Goal: Task Accomplishment & Management: Complete application form

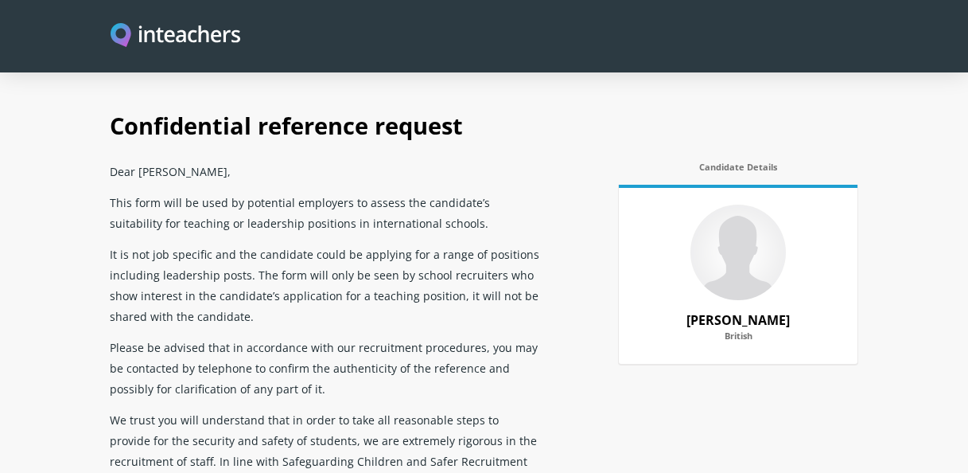
select select "Yes"
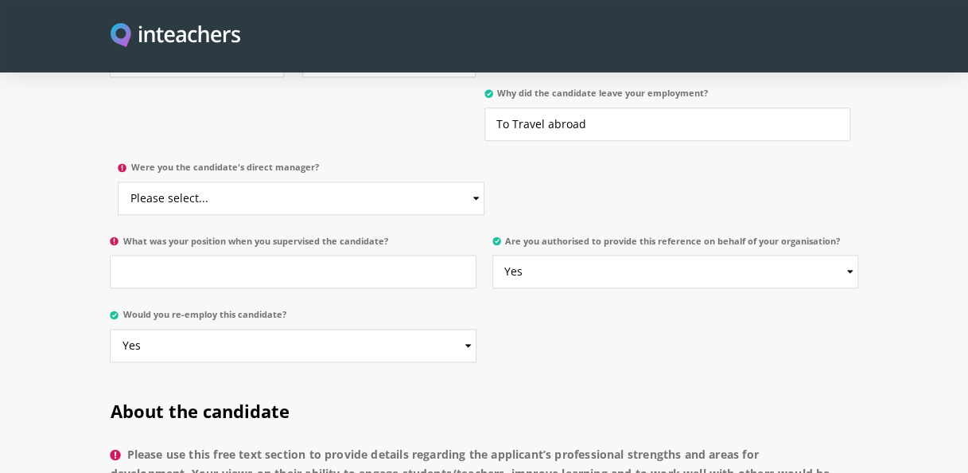
scroll to position [955, 0]
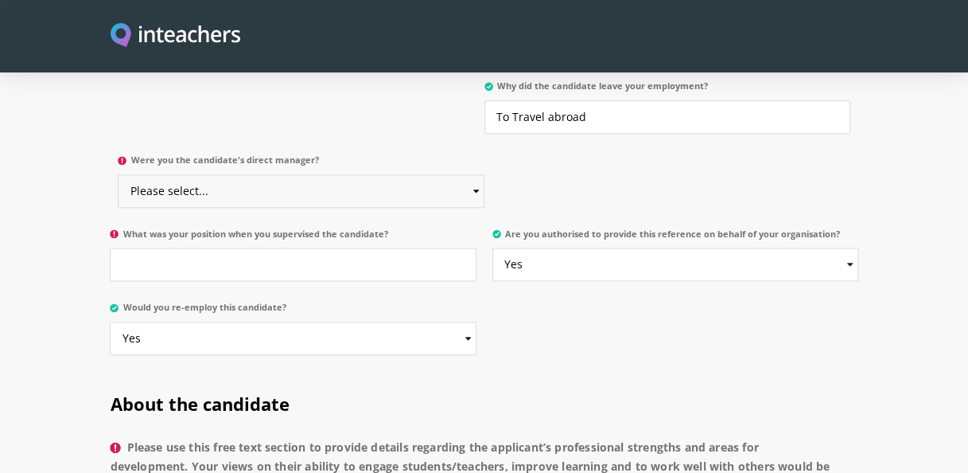
click at [353, 174] on select "Please select... Yes No" at bounding box center [301, 190] width 366 height 33
select select "No"
click at [118, 174] on select "Please select... Yes No" at bounding box center [301, 190] width 366 height 33
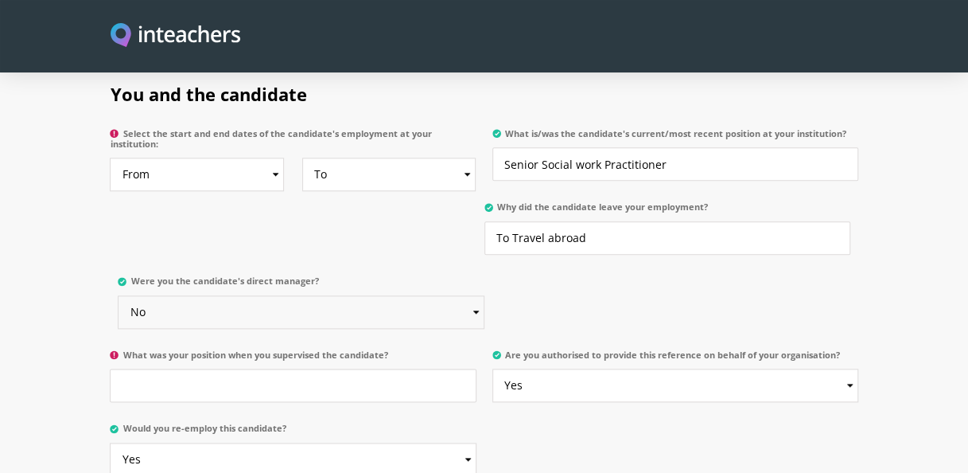
scroll to position [795, 0]
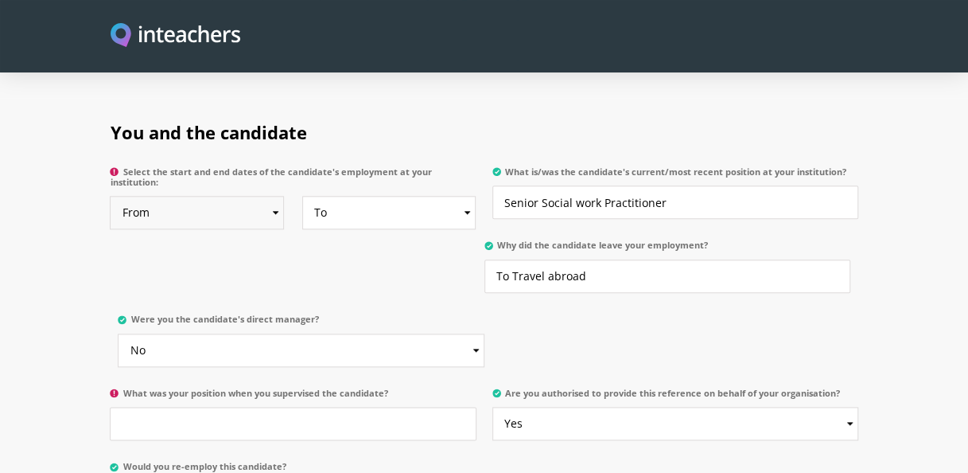
click at [278, 196] on select "From 2025 2024 2023 2022 2021 2020 2019 2018 2017 2016 2015 2014 2013 2012 2011…" at bounding box center [197, 212] width 174 height 33
click at [110, 196] on select "From 2025 2024 2023 2022 2021 2020 2019 2018 2017 2016 2015 2014 2013 2012 2011…" at bounding box center [197, 212] width 174 height 33
click at [470, 196] on select "To Currently 2025 2024 2023 2022 2021 2020 2019 2018 2017 2016 2015 2014 2013 2…" at bounding box center [389, 212] width 174 height 33
click at [270, 196] on select "From 2025 2024 2023 2022 2021 2020 2019 2018 2017 2016 2015 2014 2013 2012 2011…" at bounding box center [197, 212] width 174 height 33
select select "2024"
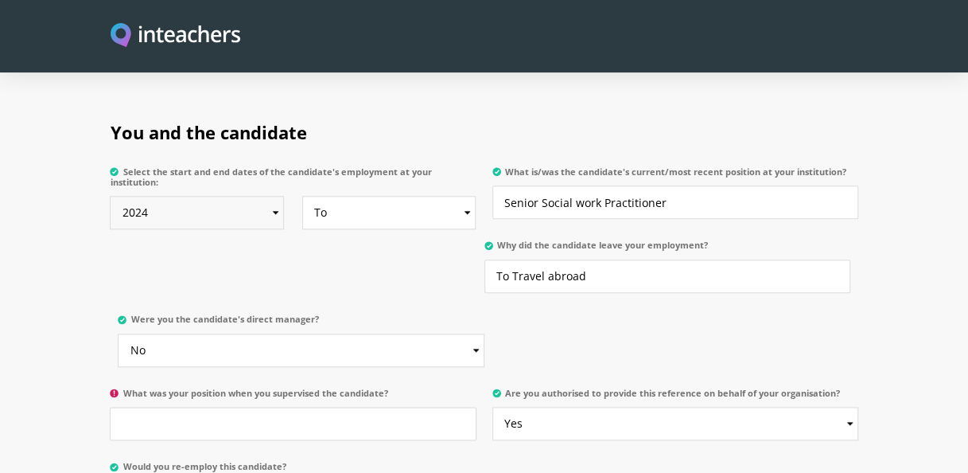
click at [110, 196] on select "From 2025 2024 2023 2022 2021 2020 2019 2018 2017 2016 2015 2014 2013 2012 2011…" at bounding box center [197, 212] width 174 height 33
click at [392, 198] on select "To Currently 2025 2024 2023 2022 2021 2020 2019 2018 2017 2016 2015 2014 2013 2…" at bounding box center [389, 212] width 174 height 33
select select "2025"
click at [302, 196] on select "To Currently 2025 2024 2023 2022 2021 2020 2019 2018 2017 2016 2015 2014 2013 2…" at bounding box center [389, 212] width 174 height 33
click at [282, 196] on select "From 2025 2024 2023 2022 2021 2020 2019 2018 2017 2016 2015 2014 2013 2012 2011…" at bounding box center [197, 212] width 174 height 33
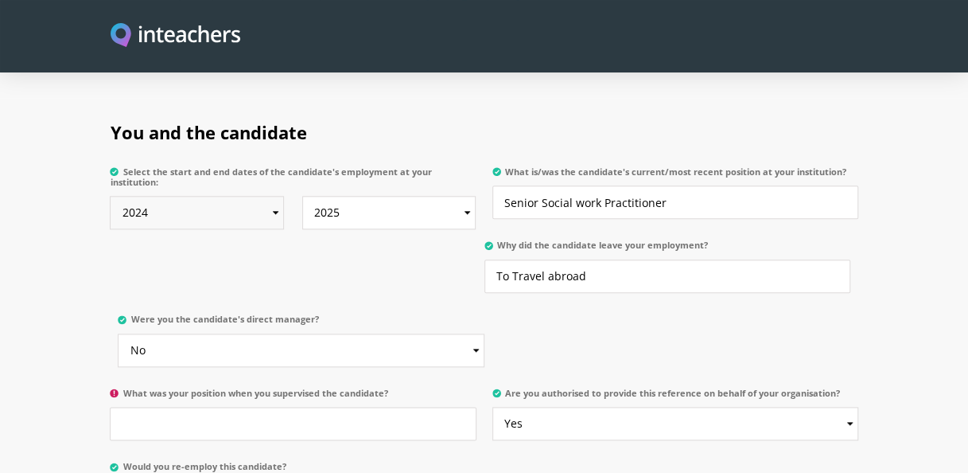
select select "2022"
click at [110, 196] on select "From 2025 2024 2023 2022 2021 2020 2019 2018 2017 2016 2015 2014 2013 2012 2011…" at bounding box center [197, 212] width 174 height 33
click at [464, 196] on select "To Currently 2025 2024 2023 2022 2021 2020 2019 2018 2017 2016 2015 2014 2013 2…" at bounding box center [389, 212] width 174 height 33
select select "2023"
click at [302, 196] on select "To Currently 2025 2024 2023 2022 2021 2020 2019 2018 2017 2016 2015 2014 2013 2…" at bounding box center [389, 212] width 174 height 33
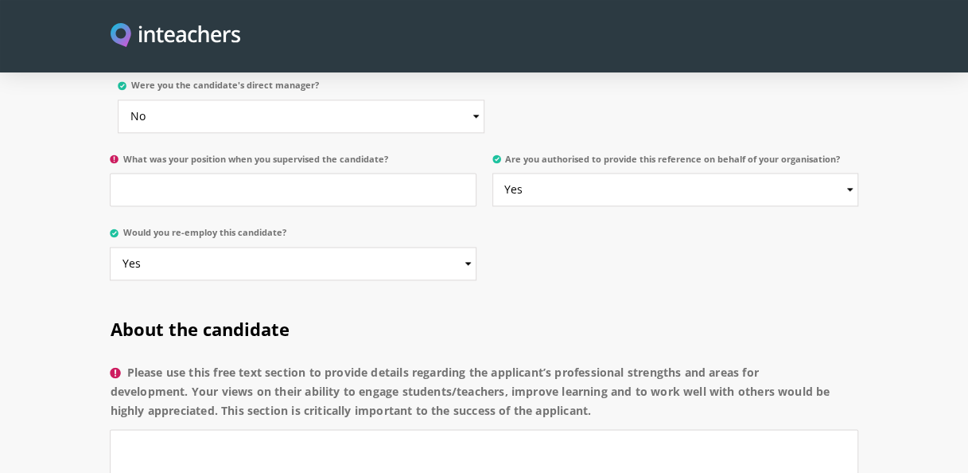
scroll to position [1034, 0]
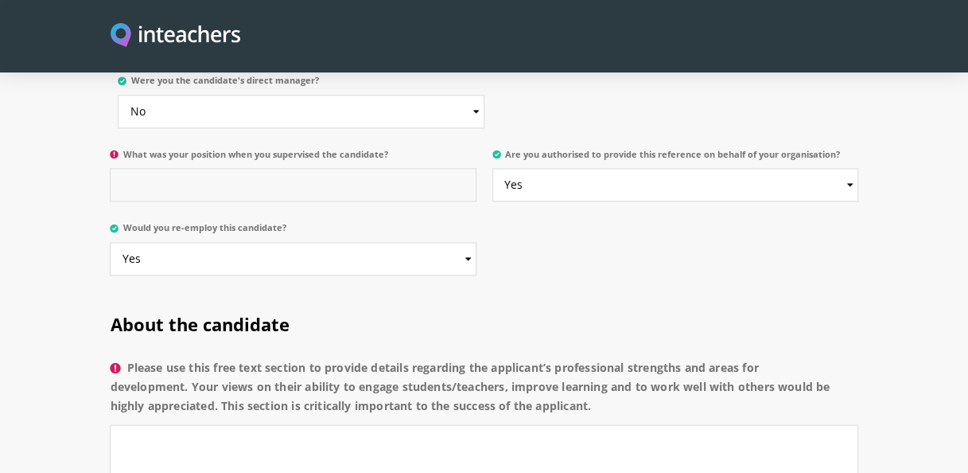
click at [309, 168] on input "What was your position when you supervised the candidate?" at bounding box center [293, 184] width 366 height 33
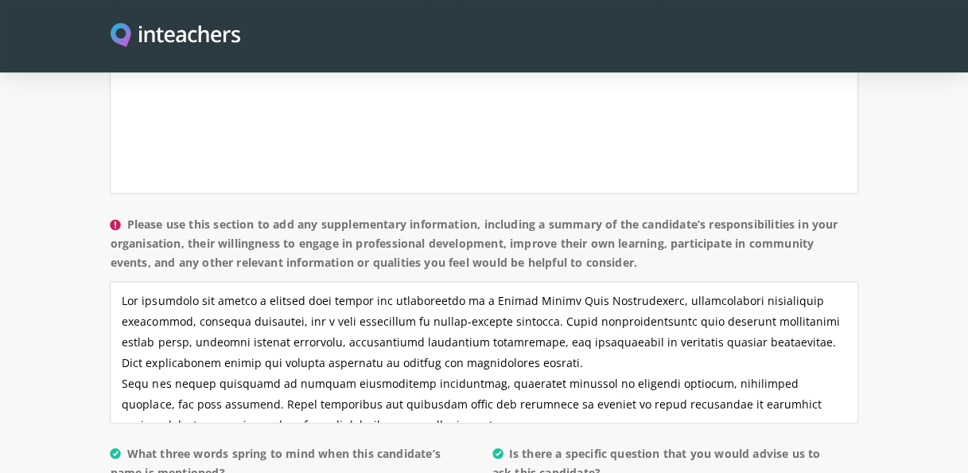
scroll to position [1432, 0]
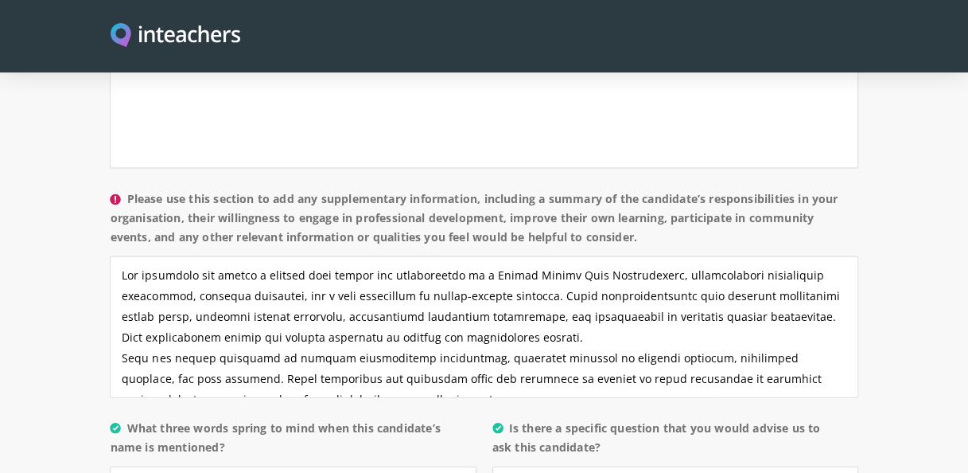
type input "Senior Practitioner"
click at [299, 255] on textarea "Please use this section to add any supplementary information, including a summa…" at bounding box center [484, 326] width 748 height 142
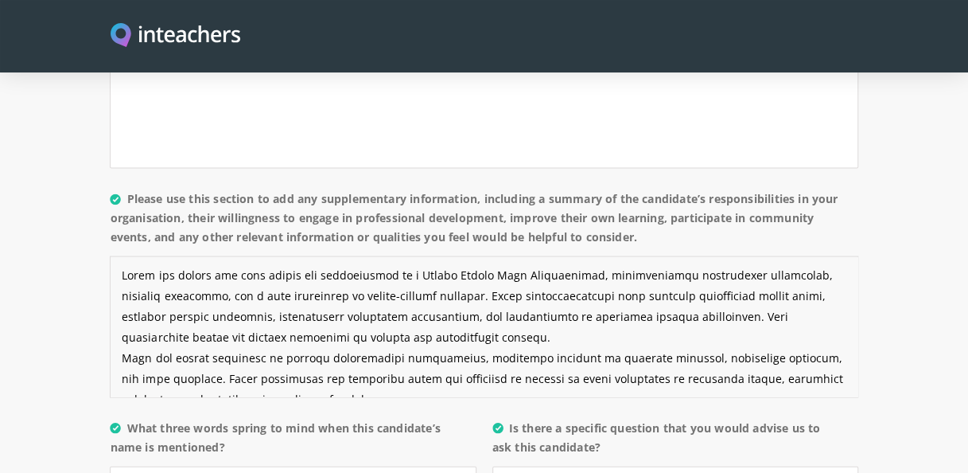
click at [303, 255] on textarea "Please use this section to add any supplementary information, including a summa…" at bounding box center [484, 326] width 748 height 142
click at [309, 255] on textarea "Please use this section to add any supplementary information, including a summa…" at bounding box center [484, 326] width 748 height 142
click at [704, 255] on textarea "Please use this section to add any supplementary information, including a summa…" at bounding box center [484, 326] width 748 height 142
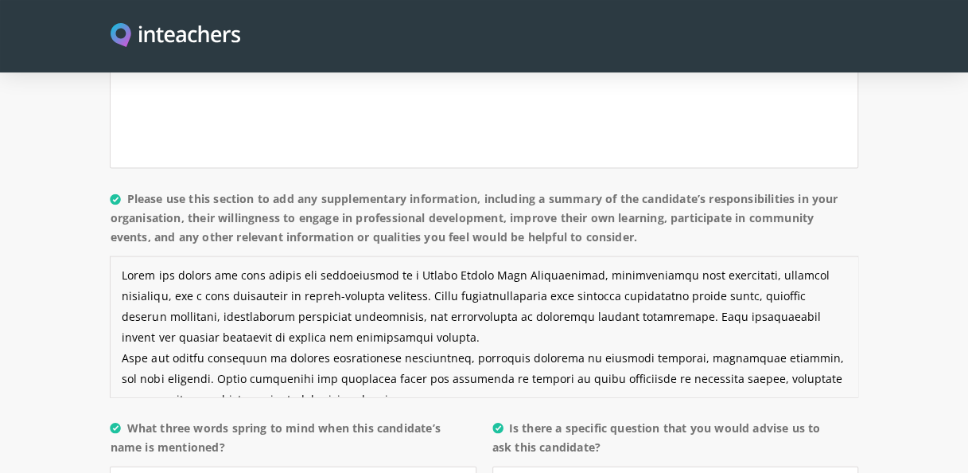
click at [770, 255] on textarea "Please use this section to add any supplementary information, including a summa…" at bounding box center [484, 326] width 748 height 142
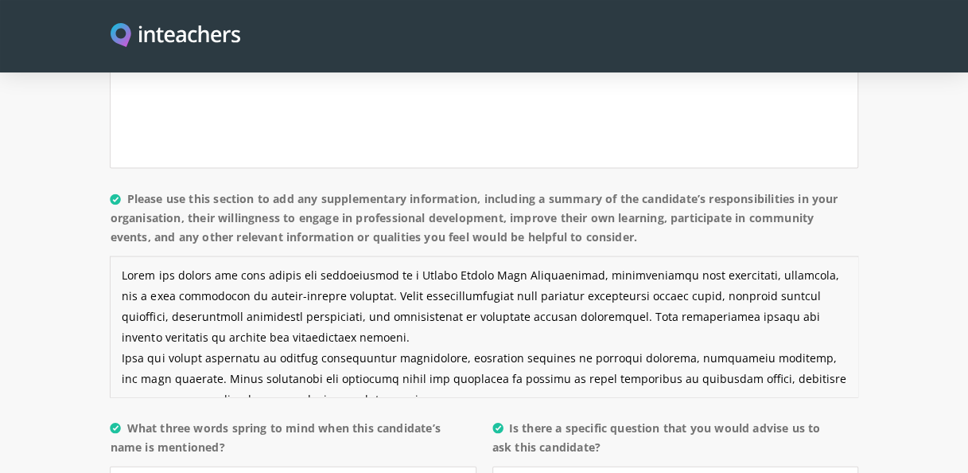
click at [389, 267] on textarea "Please use this section to add any supplementary information, including a summa…" at bounding box center [484, 326] width 748 height 142
drag, startPoint x: 651, startPoint y: 272, endPoint x: 651, endPoint y: 286, distance: 14.3
click at [652, 272] on textarea "Please use this section to add any supplementary information, including a summa…" at bounding box center [484, 326] width 748 height 142
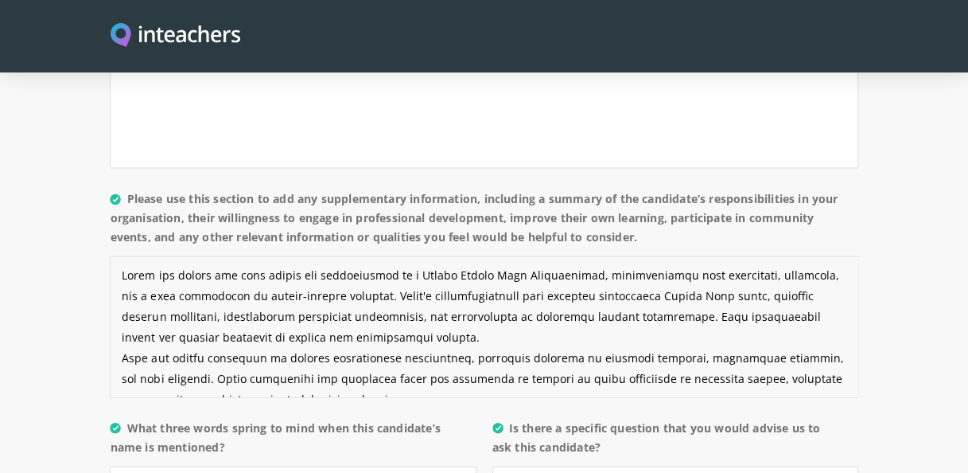
click at [375, 313] on textarea "Please use this section to add any supplementary information, including a summa…" at bounding box center [484, 326] width 748 height 142
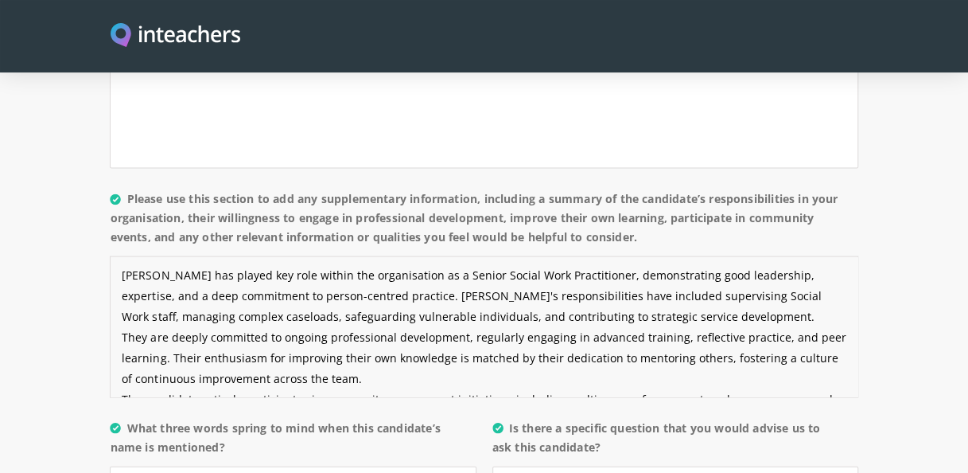
click at [370, 292] on textarea "[PERSON_NAME] has played key role within the organisation as a Senior Social Wo…" at bounding box center [484, 326] width 748 height 142
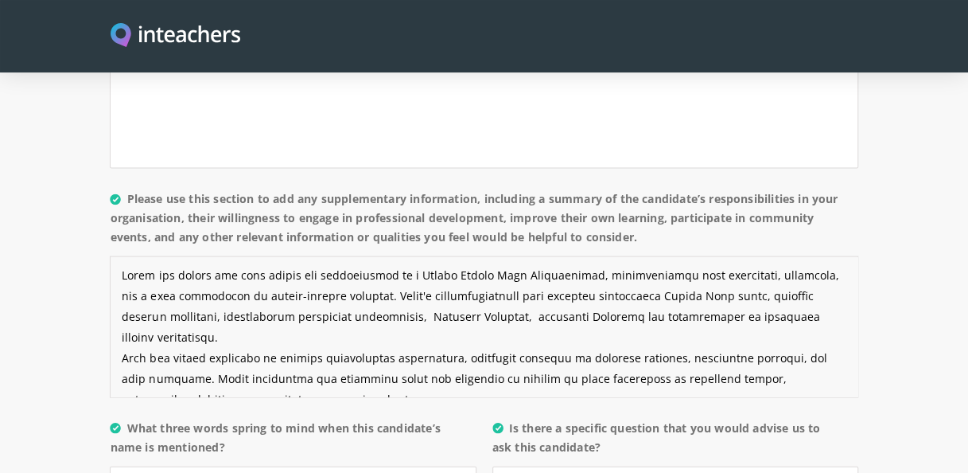
click at [207, 329] on textarea "Please use this section to add any supplementary information, including a summa…" at bounding box center [484, 326] width 748 height 142
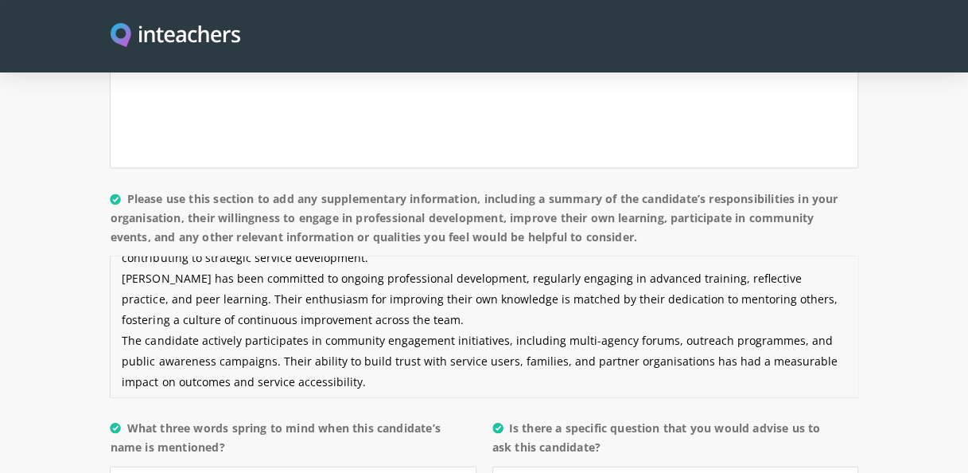
scroll to position [0, 0]
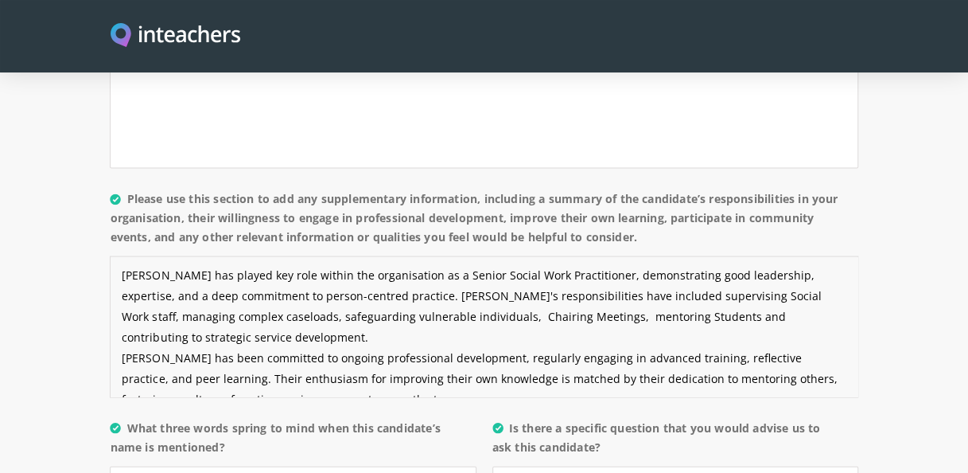
click at [162, 354] on textarea "Please use this section to add any supplementary information, including a summa…" at bounding box center [484, 326] width 748 height 142
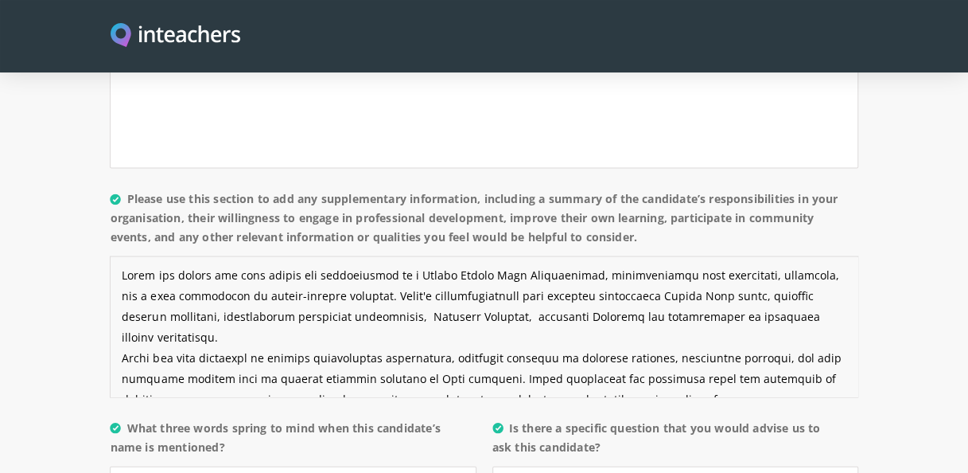
click at [387, 352] on textarea "Please use this section to add any supplementary information, including a summa…" at bounding box center [484, 326] width 748 height 142
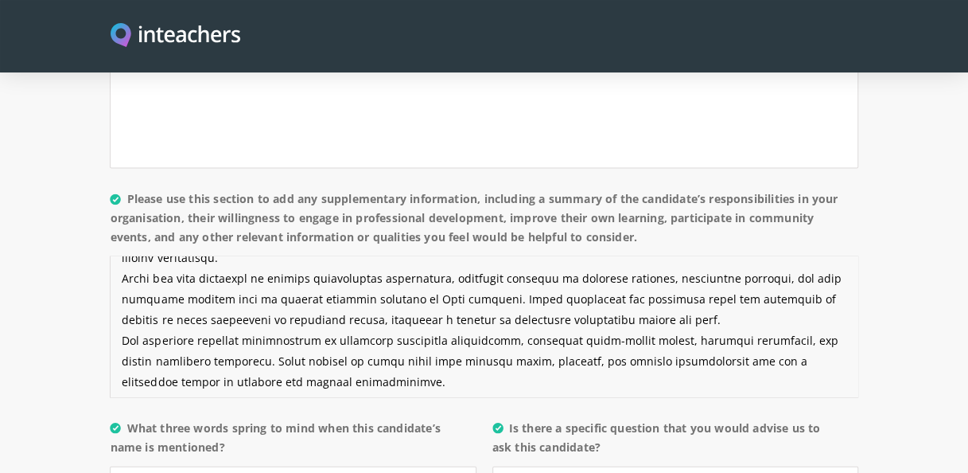
click at [493, 274] on textarea "Please use this section to add any supplementary information, including a summa…" at bounding box center [484, 326] width 748 height 142
paste textarea "[PERSON_NAME] has been actively supporting social work students, which has requ…"
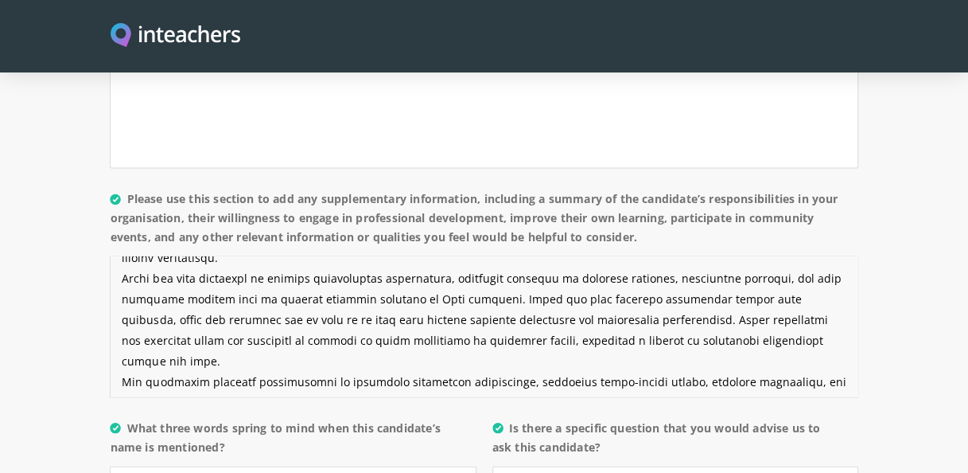
click at [523, 277] on textarea "Please use this section to add any supplementary information, including a summa…" at bounding box center [484, 326] width 748 height 142
click at [208, 294] on textarea "Please use this section to add any supplementary information, including a summa…" at bounding box center [484, 326] width 748 height 142
drag, startPoint x: 640, startPoint y: 290, endPoint x: 812, endPoint y: 316, distance: 174.5
click at [812, 316] on textarea "Please use this section to add any supplementary information, including a summa…" at bounding box center [484, 326] width 748 height 142
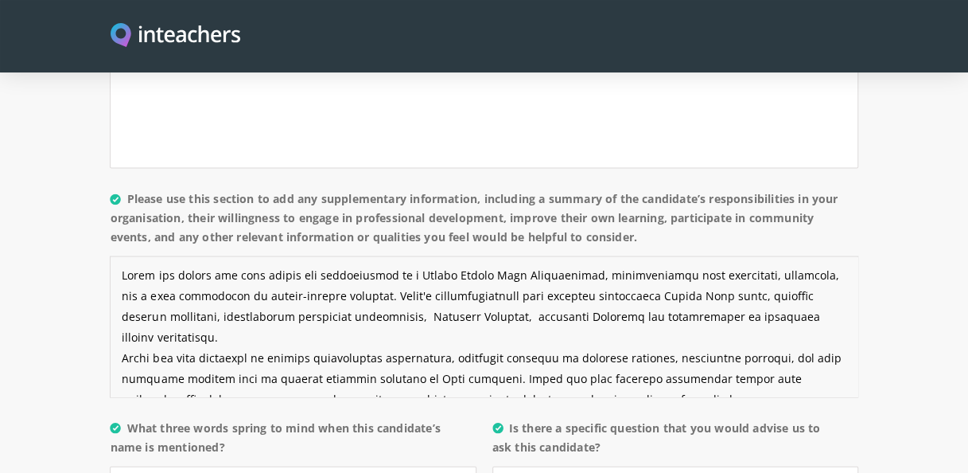
scroll to position [83, 0]
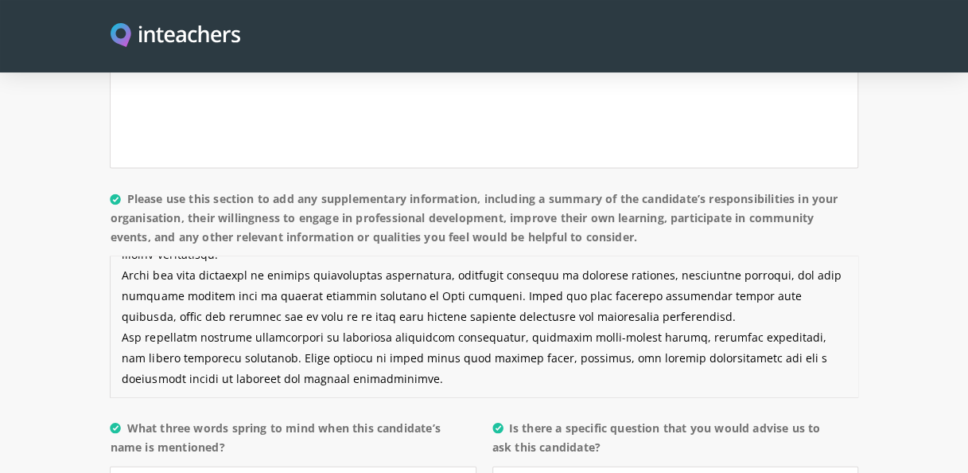
click at [196, 310] on textarea "Please use this section to add any supplementary information, including a summa…" at bounding box center [484, 326] width 748 height 142
click at [275, 315] on textarea "Please use this section to add any supplementary information, including a summa…" at bounding box center [484, 326] width 748 height 142
click at [241, 335] on textarea "Please use this section to add any supplementary information, including a summa…" at bounding box center [484, 326] width 748 height 142
drag, startPoint x: 240, startPoint y: 329, endPoint x: 460, endPoint y: 348, distance: 220.4
click at [460, 348] on textarea "Please use this section to add any supplementary information, including a summa…" at bounding box center [484, 326] width 748 height 142
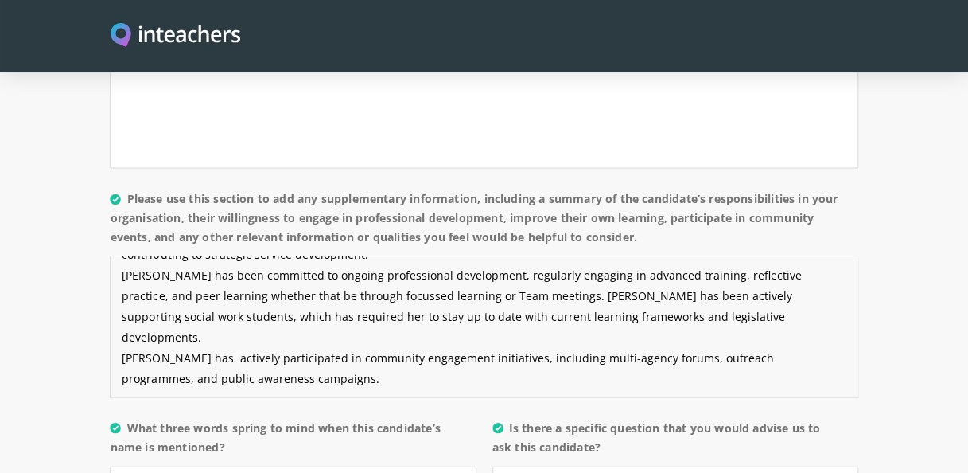
scroll to position [62, 0]
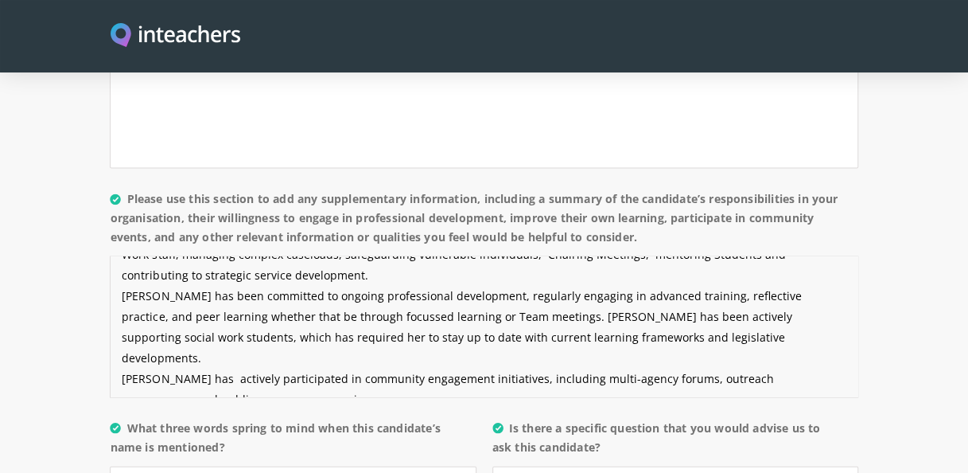
paste textarea "The organisation has placed a strong emphasis on adopting a holistic approach t…"
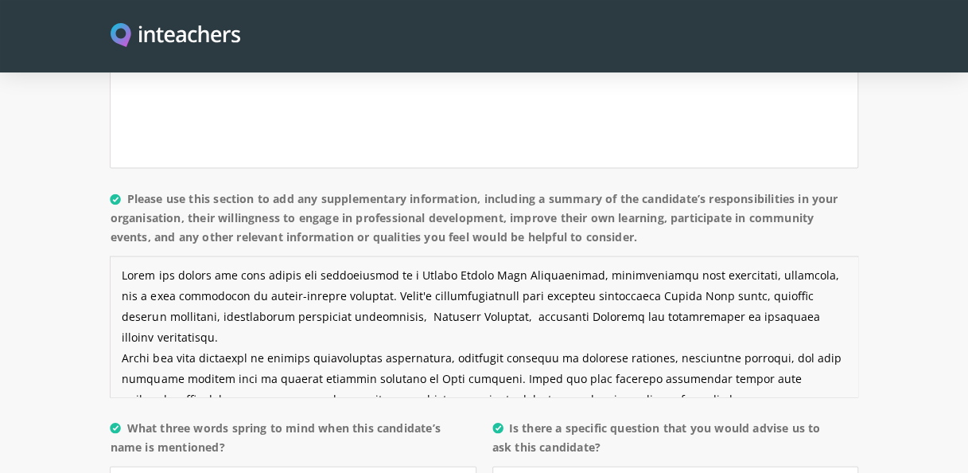
scroll to position [103, 0]
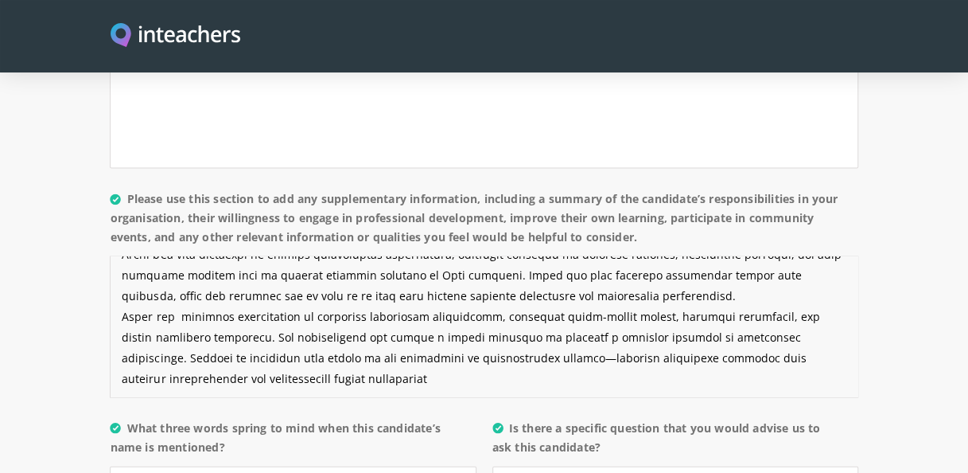
click at [228, 350] on textarea "Please use this section to add any supplementary information, including a summa…" at bounding box center [484, 326] width 748 height 142
click at [329, 363] on textarea "Please use this section to add any supplementary information, including a summa…" at bounding box center [484, 326] width 748 height 142
click at [236, 315] on textarea "Please use this section to add any supplementary information, including a summa…" at bounding box center [484, 326] width 748 height 142
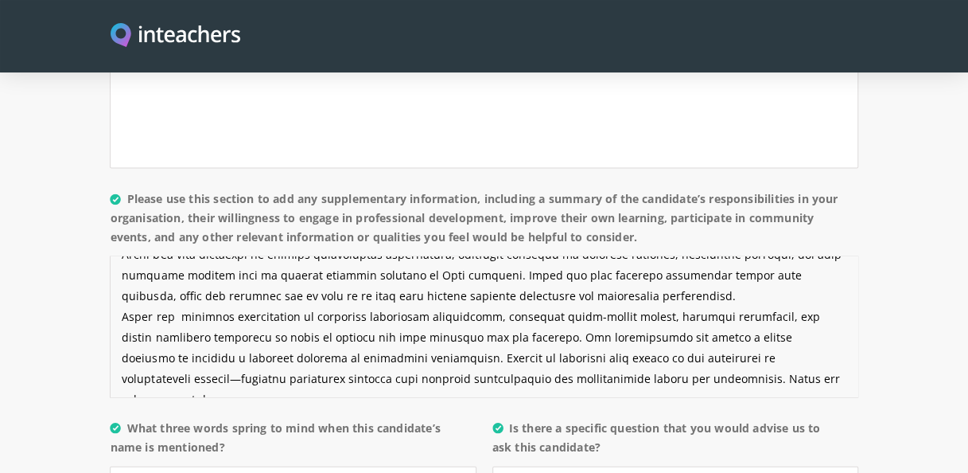
drag, startPoint x: 718, startPoint y: 359, endPoint x: 580, endPoint y: 366, distance: 137.8
click at [580, 366] on textarea "Please use this section to add any supplementary information, including a summa…" at bounding box center [484, 326] width 748 height 142
drag, startPoint x: 666, startPoint y: 313, endPoint x: 635, endPoint y: 355, distance: 51.7
click at [665, 313] on textarea "Please use this section to add any supplementary information, including a summa…" at bounding box center [484, 326] width 748 height 142
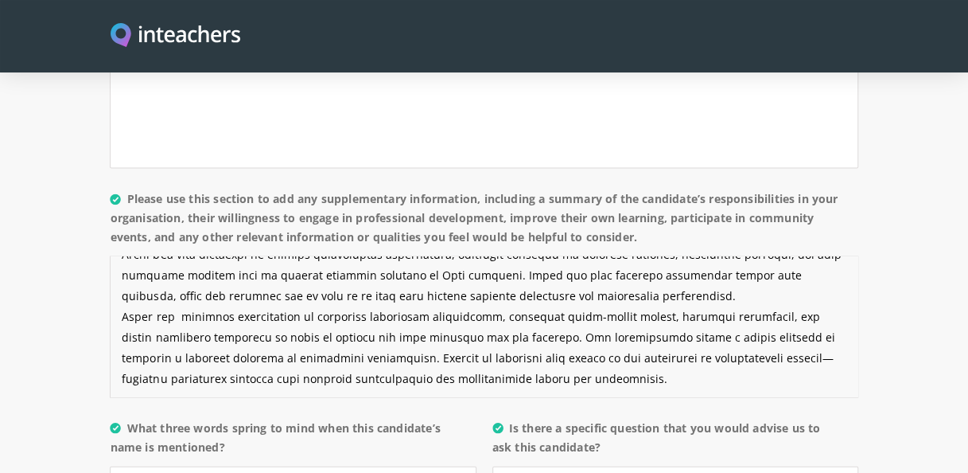
click at [746, 331] on textarea "Please use this section to add any supplementary information, including a summa…" at bounding box center [484, 326] width 748 height 142
click at [829, 339] on textarea "Please use this section to add any supplementary information, including a summa…" at bounding box center [484, 326] width 748 height 142
click at [834, 333] on textarea "Please use this section to add any supplementary information, including a summa…" at bounding box center [484, 326] width 748 height 142
click at [315, 356] on textarea "Please use this section to add any supplementary information, including a summa…" at bounding box center [484, 326] width 748 height 142
click at [319, 356] on textarea "Please use this section to add any supplementary information, including a summa…" at bounding box center [484, 326] width 748 height 142
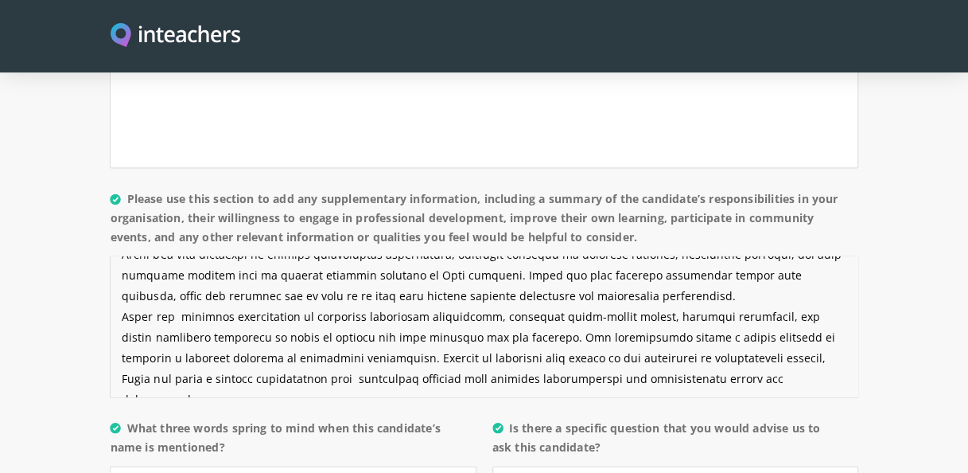
click at [313, 355] on textarea "Please use this section to add any supplementary information, including a summa…" at bounding box center [484, 326] width 748 height 142
click at [369, 353] on textarea "Please use this section to add any supplementary information, including a summa…" at bounding box center [484, 326] width 748 height 142
drag, startPoint x: 739, startPoint y: 330, endPoint x: 828, endPoint y: 350, distance: 91.3
click at [828, 350] on textarea "Please use this section to add any supplementary information, including a summa…" at bounding box center [484, 326] width 748 height 142
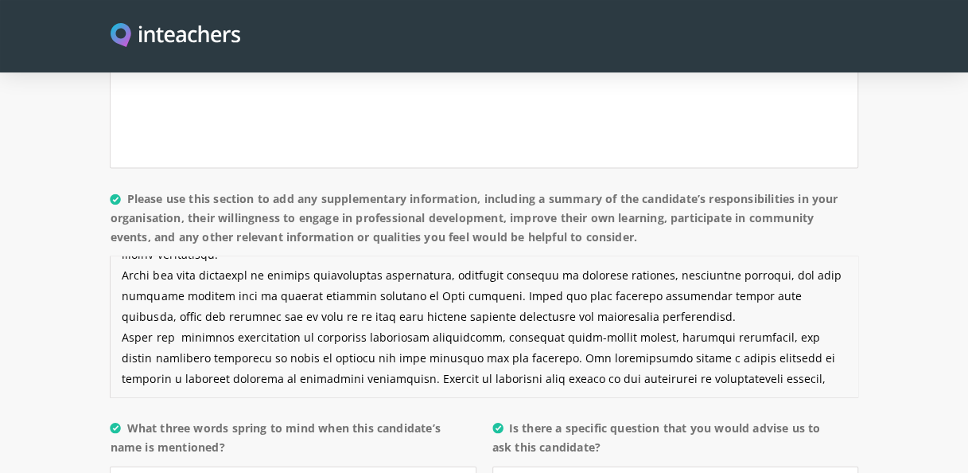
scroll to position [83, 0]
click at [770, 358] on textarea "Please use this section to add any supplementary information, including a summa…" at bounding box center [484, 326] width 748 height 142
paste textarea "[PERSON_NAME] has established strong working relationships with professional ne…"
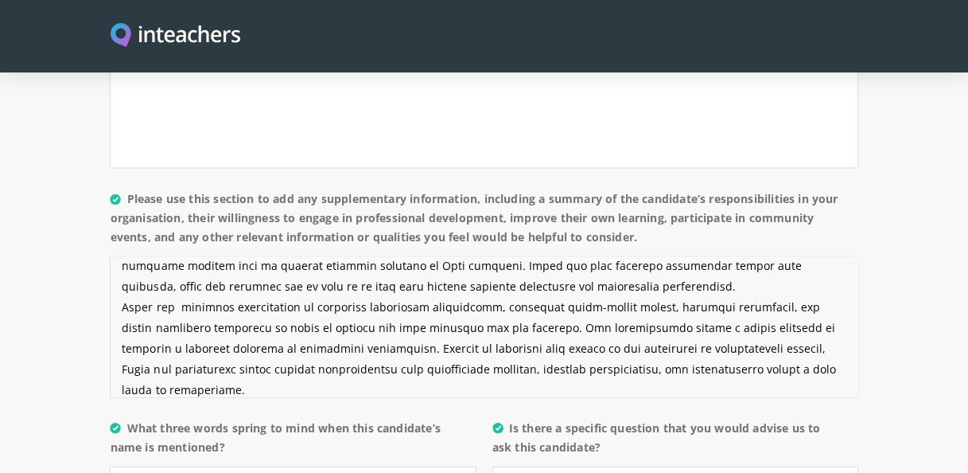
click at [738, 323] on textarea "Please use this section to add any supplementary information, including a summa…" at bounding box center [484, 326] width 748 height 142
click at [790, 328] on textarea "Please use this section to add any supplementary information, including a summa…" at bounding box center [484, 326] width 748 height 142
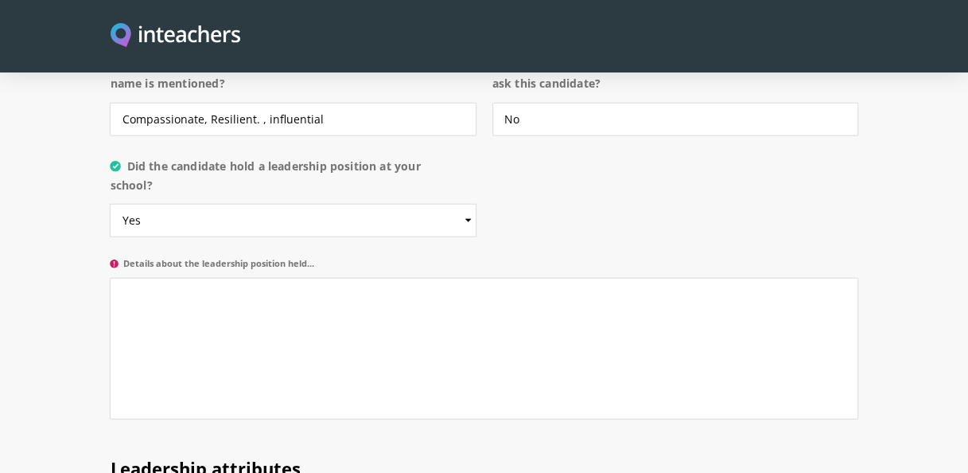
scroll to position [1830, 0]
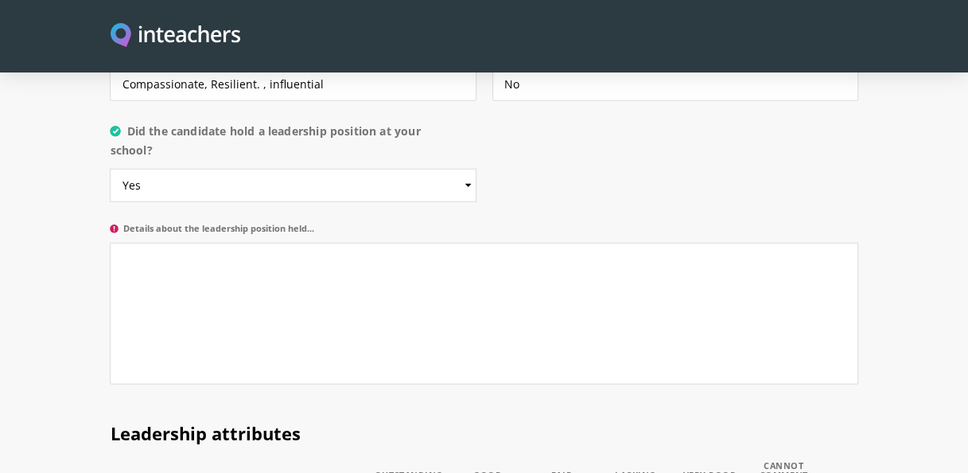
type textarea "[PERSON_NAME] has played key role within the organisation as a Senior Social Wo…"
click at [154, 262] on textarea "Details about the leadership position held..." at bounding box center [484, 314] width 748 height 142
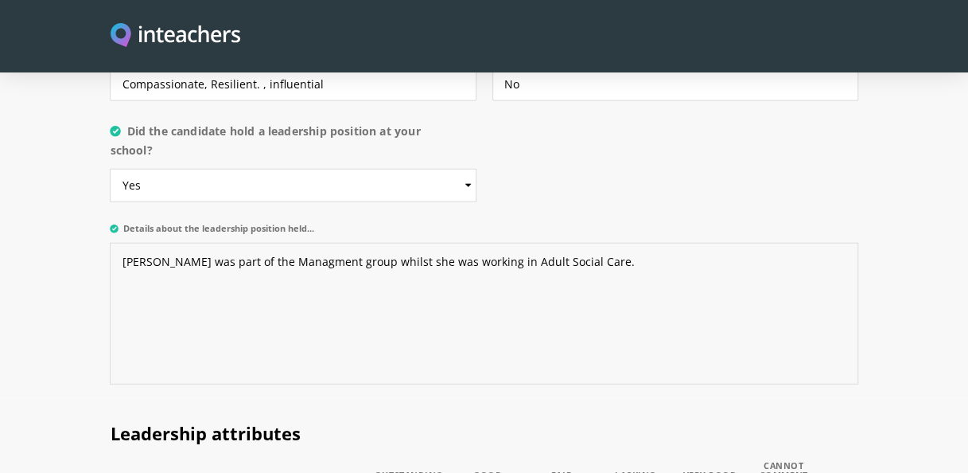
click at [264, 243] on textarea "[PERSON_NAME] was part of the Managment group whilst she was working in Adult S…" at bounding box center [484, 314] width 748 height 142
drag, startPoint x: 118, startPoint y: 238, endPoint x: 695, endPoint y: 263, distance: 578.0
click at [695, 263] on textarea "[PERSON_NAME] was part of the Management group whilst she was working in Adult …" at bounding box center [484, 314] width 748 height 142
type textarea "[PERSON_NAME] was part of the Management group whilst she was working in Adult …"
click at [547, 243] on textarea "[PERSON_NAME] was part of the Management group whilst she was working in Adult …" at bounding box center [484, 314] width 748 height 142
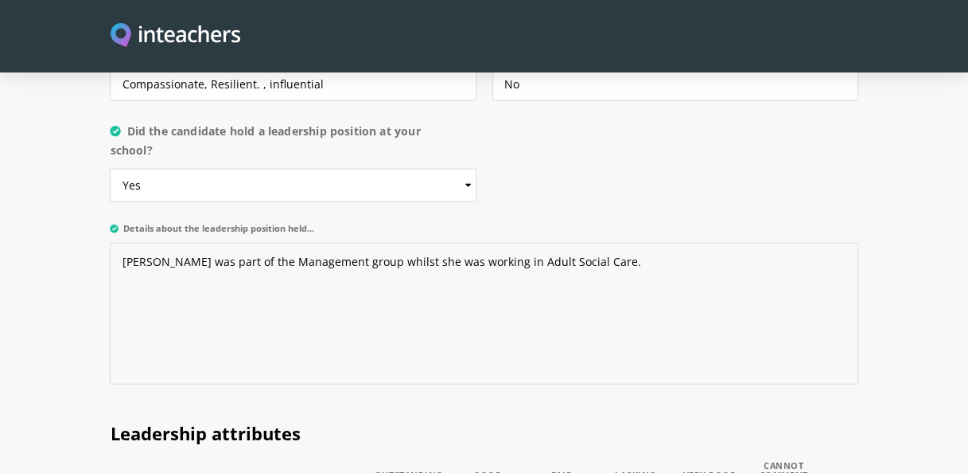
click at [581, 243] on textarea "[PERSON_NAME] was part of the Management group whilst she was working in Adult …" at bounding box center [484, 314] width 748 height 142
click at [460, 169] on select "Please select... Yes No" at bounding box center [293, 185] width 366 height 33
click at [110, 169] on select "Please select... Yes No" at bounding box center [293, 185] width 366 height 33
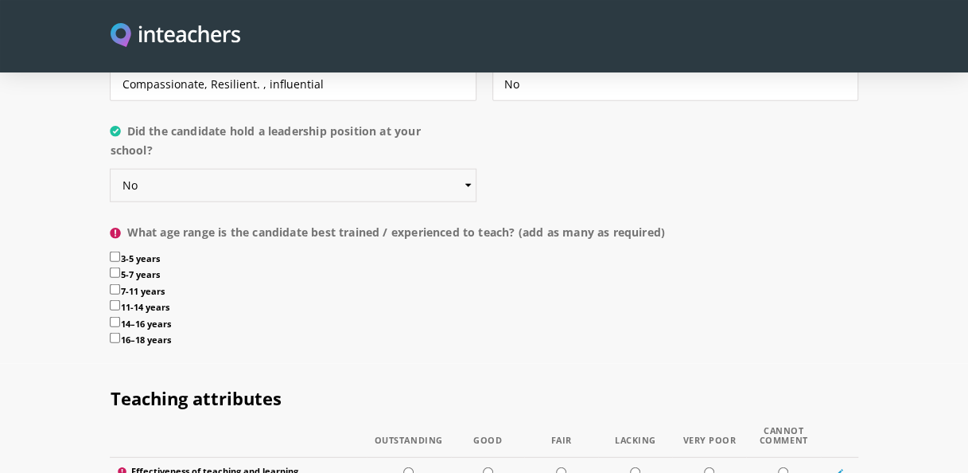
click at [468, 169] on select "Please select... Yes No" at bounding box center [293, 185] width 366 height 33
select select "Yes"
click at [110, 169] on select "Please select... Yes No" at bounding box center [293, 185] width 366 height 33
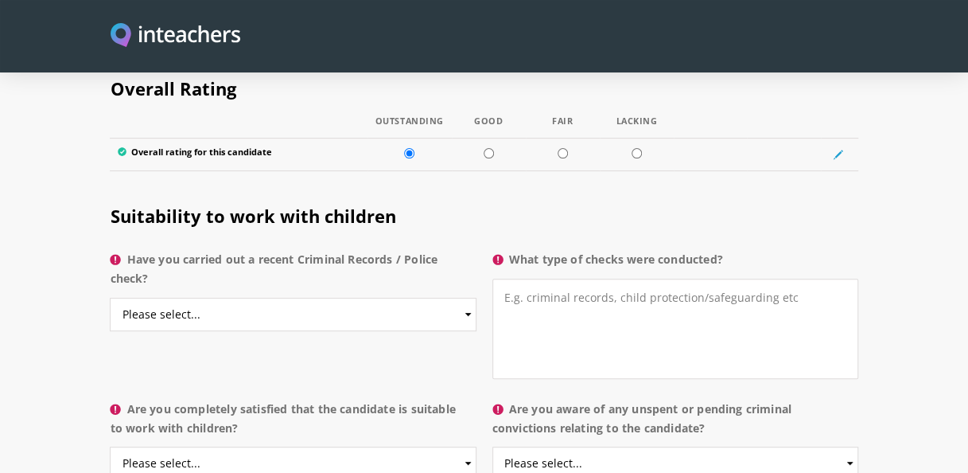
scroll to position [3102, 0]
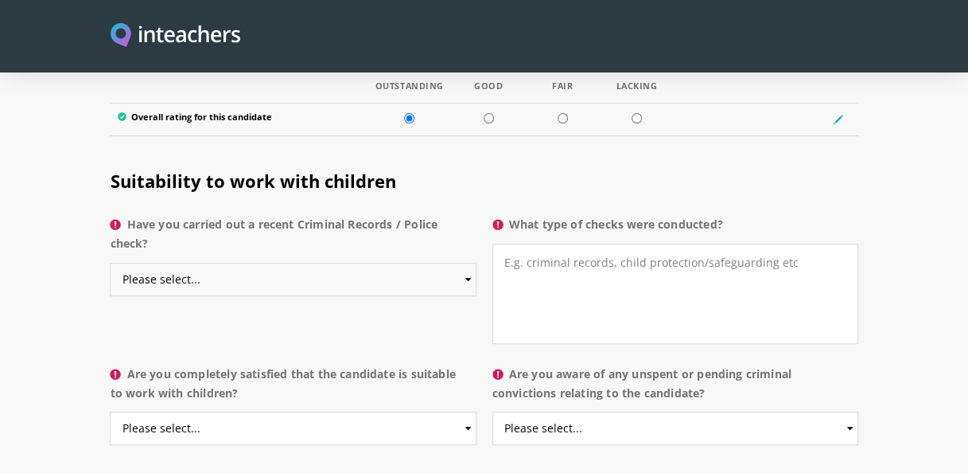
click at [468, 263] on select "Please select... Yes No Do not know" at bounding box center [293, 279] width 366 height 33
click at [110, 263] on select "Please select... Yes No Do not know" at bounding box center [293, 279] width 366 height 33
click at [336, 263] on select "Please select... Yes No Do not know" at bounding box center [293, 279] width 366 height 33
select select "Do not know"
click at [110, 263] on select "Please select... Yes No Do not know" at bounding box center [293, 279] width 366 height 33
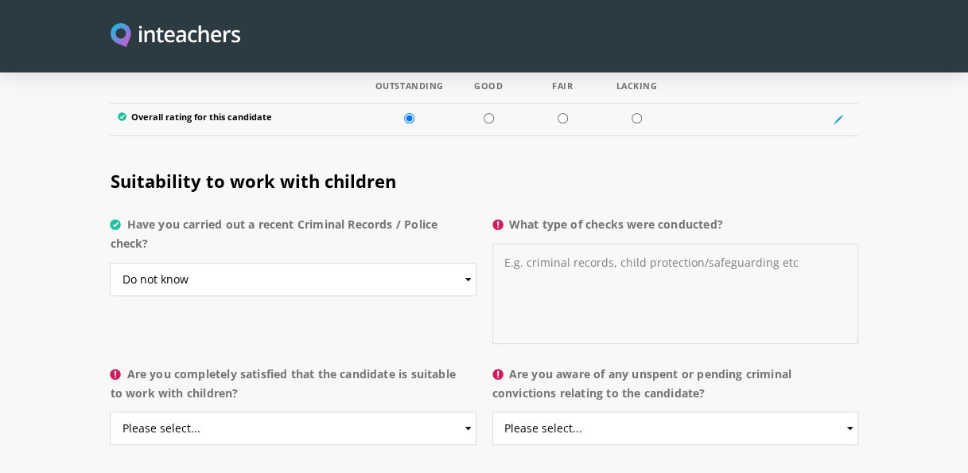
click at [517, 243] on textarea "What type of checks were conducted?" at bounding box center [675, 293] width 366 height 100
drag, startPoint x: 512, startPoint y: 189, endPoint x: 733, endPoint y: 189, distance: 220.3
click at [733, 215] on label "What type of checks were conducted?" at bounding box center [675, 229] width 366 height 29
drag, startPoint x: 733, startPoint y: 189, endPoint x: 685, endPoint y: 193, distance: 47.8
copy label "What type of checks were conducted?"
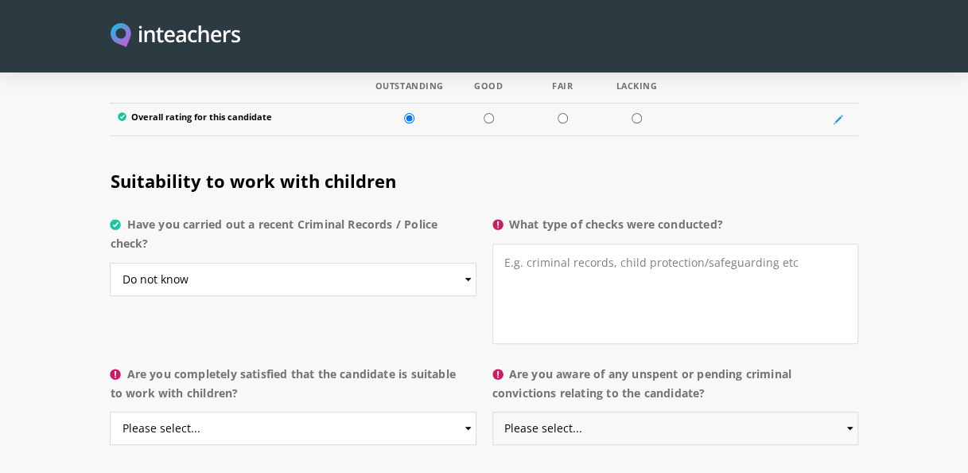
click at [539, 411] on select "Please select... Yes No Do not know" at bounding box center [675, 427] width 366 height 33
click at [636, 248] on textarea "What type of checks were conducted?" at bounding box center [675, 293] width 366 height 100
paste textarea "An Enhanced DBS check is the most detailed level of criminal record check condu…"
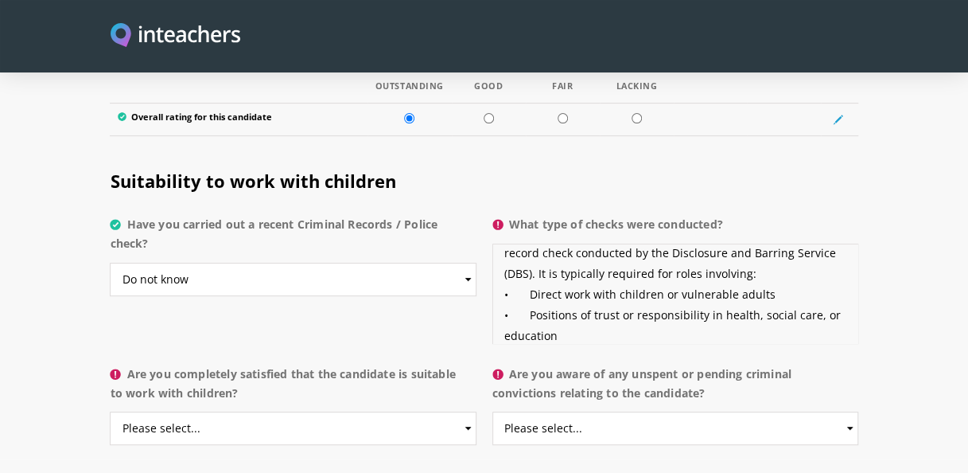
scroll to position [0, 0]
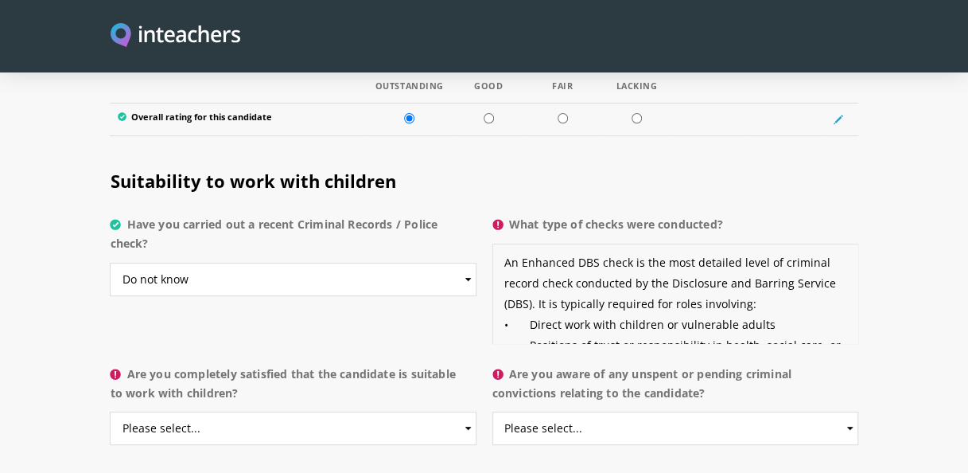
click at [687, 243] on textarea "An Enhanced DBS check is the most detailed level of criminal record check condu…" at bounding box center [675, 293] width 366 height 100
click at [503, 243] on textarea "An Enhanced DBS check is a detailed level of criminal record check conducted by…" at bounding box center [675, 293] width 366 height 100
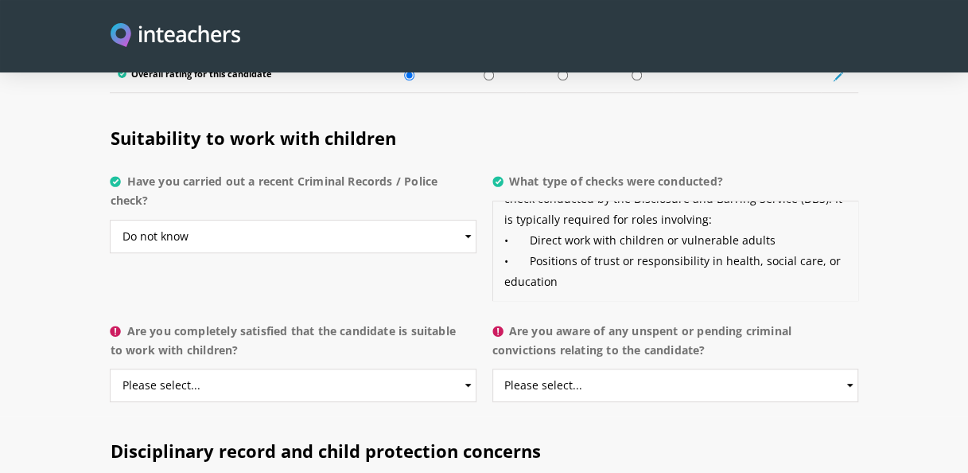
scroll to position [3182, 0]
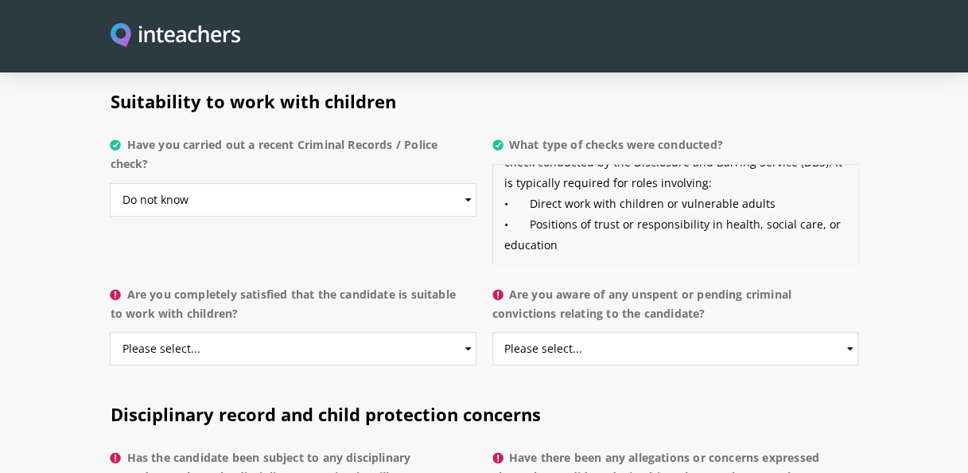
click at [565, 220] on textarea "[PERSON_NAME] would have had a DBS check. An Enhanced DBS check is a detailed l…" at bounding box center [675, 214] width 366 height 100
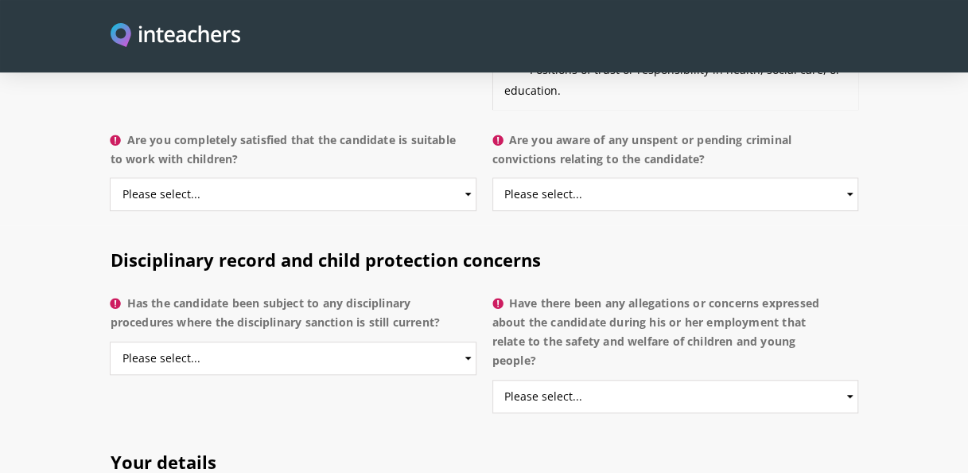
scroll to position [3341, 0]
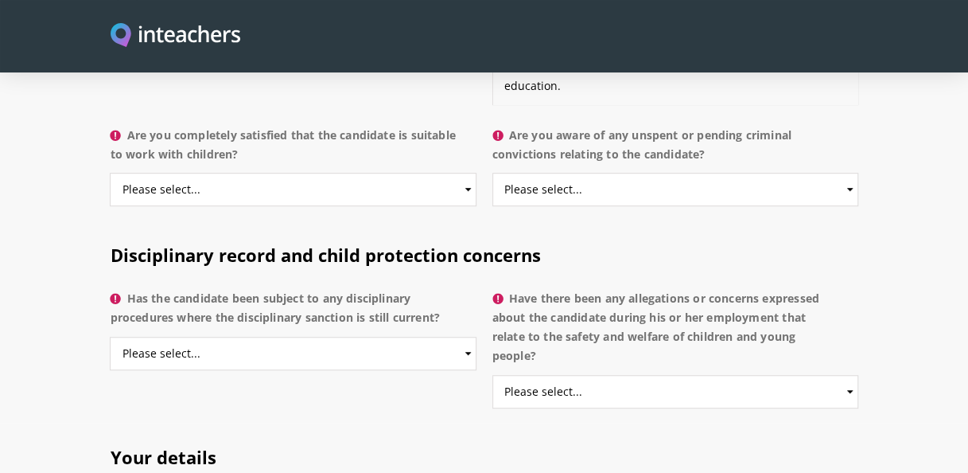
type textarea "[PERSON_NAME] would have had a DBS check. An Enhanced DBS check is a detailed l…"
click at [477, 159] on div "Are you completely satisfied that the candidate is suitable to work with childr…" at bounding box center [297, 170] width 374 height 102
click at [468, 173] on select "Please select... Yes No Do not know" at bounding box center [293, 189] width 366 height 33
select select "Yes"
click at [110, 173] on select "Please select... Yes No Do not know" at bounding box center [293, 189] width 366 height 33
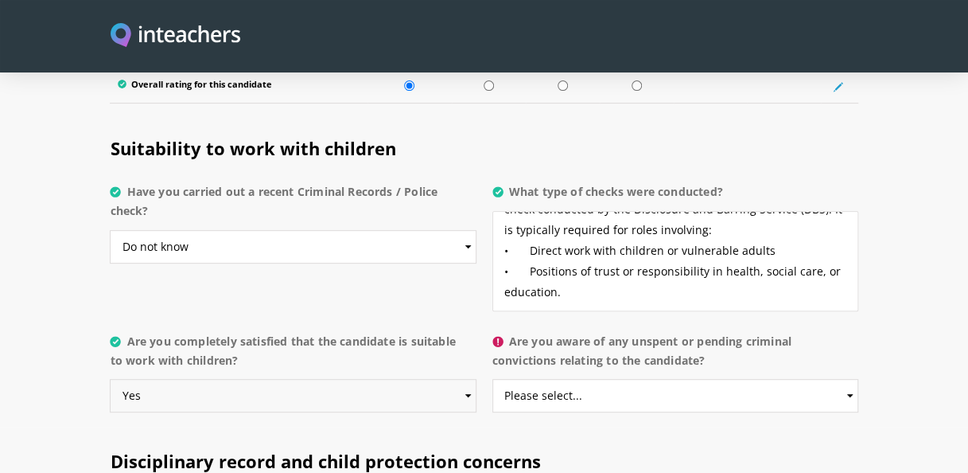
scroll to position [3102, 0]
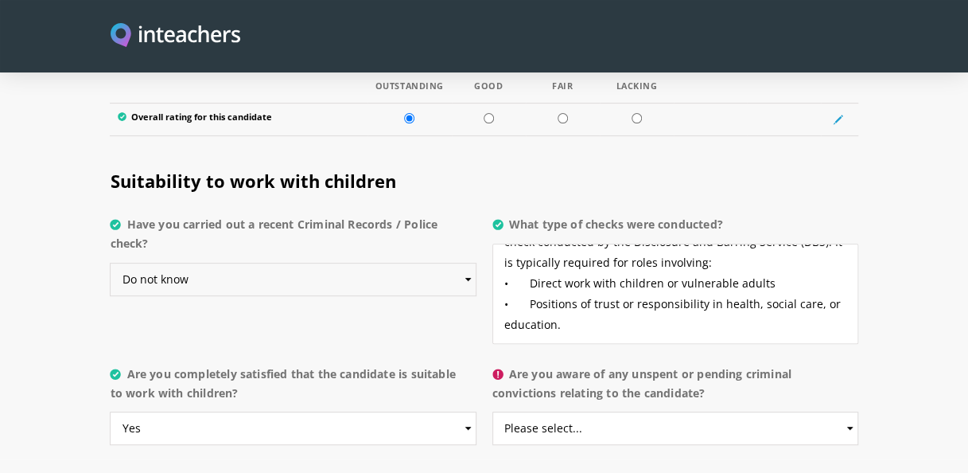
click at [476, 263] on select "Please select... Yes No Do not know" at bounding box center [293, 279] width 366 height 33
select select "Yes"
click at [110, 263] on select "Please select... Yes No Do not know" at bounding box center [293, 279] width 366 height 33
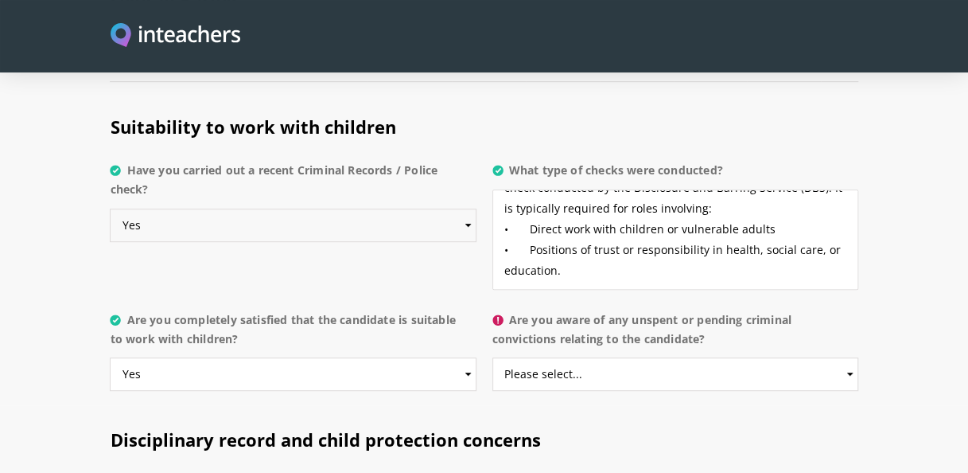
scroll to position [3182, 0]
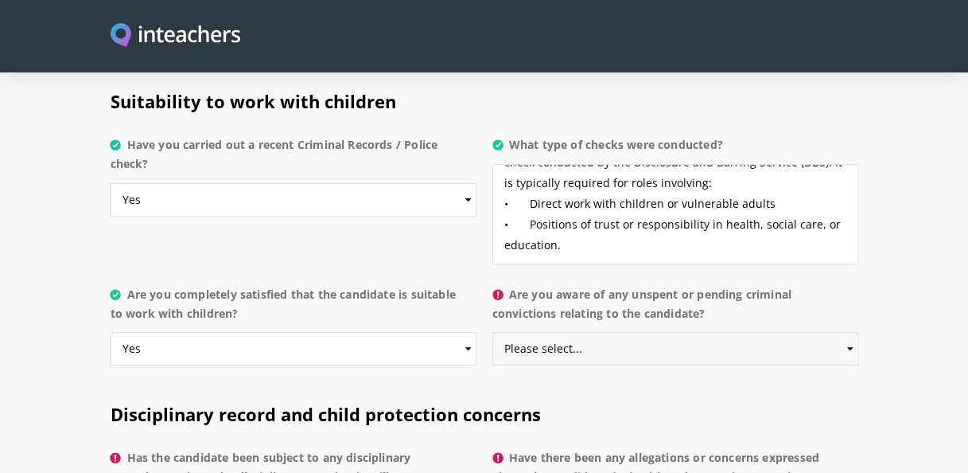
click at [849, 332] on select "Please select... Yes No Do not know" at bounding box center [675, 348] width 366 height 33
select select "No"
click at [492, 332] on select "Please select... Yes No Do not know" at bounding box center [675, 348] width 366 height 33
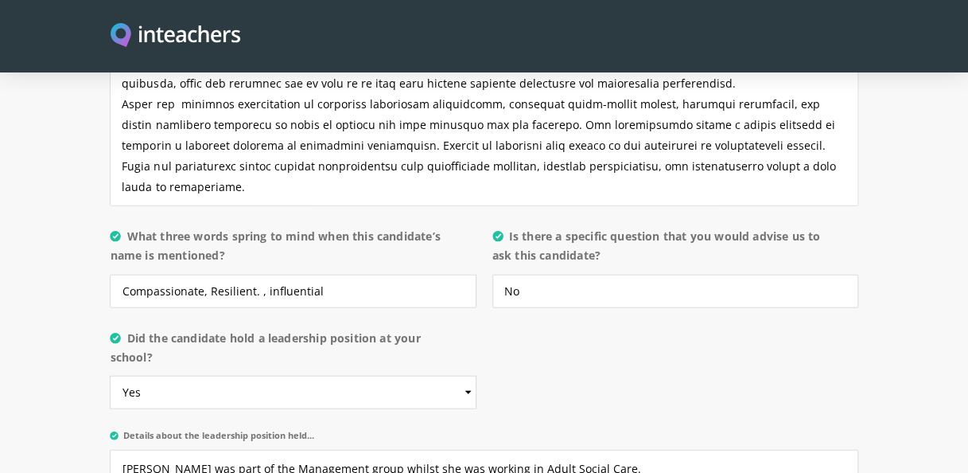
scroll to position [1671, 0]
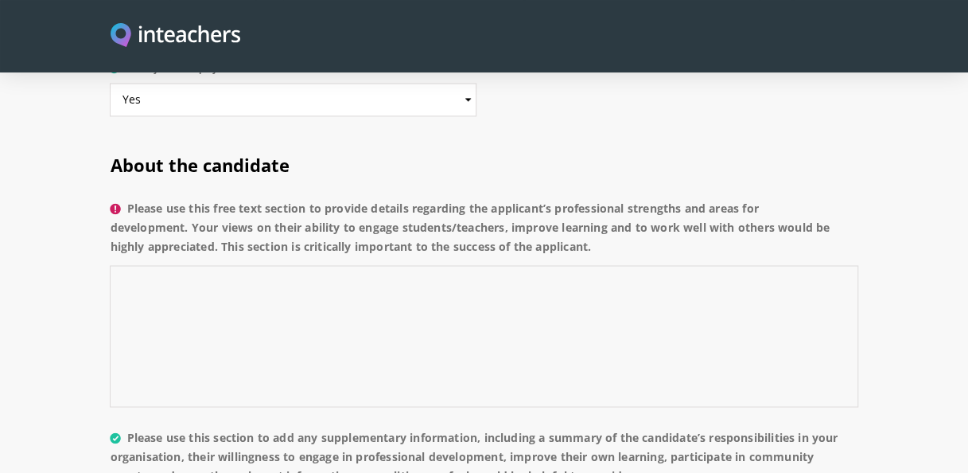
click at [212, 268] on textarea "Please use this free text section to provide details regarding the applicant’s …" at bounding box center [484, 336] width 748 height 142
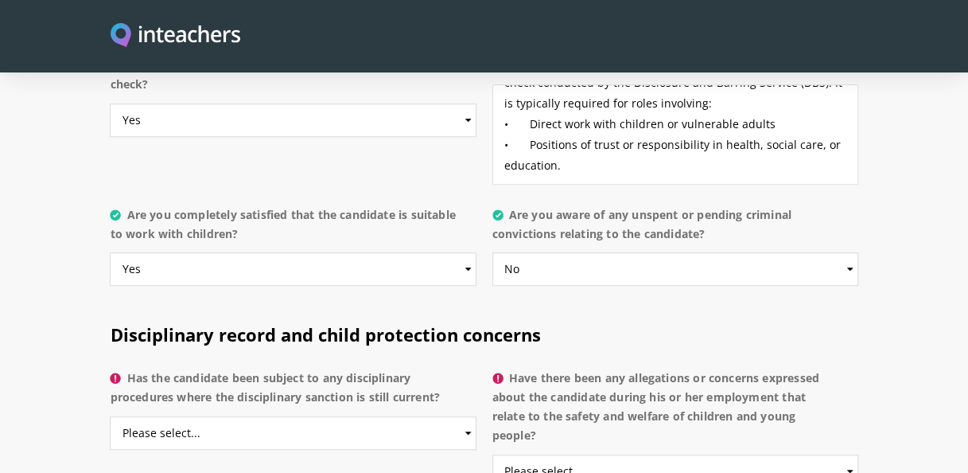
scroll to position [3261, 0]
click at [469, 416] on select "Please select... Yes No Do not know" at bounding box center [293, 432] width 366 height 33
select select "No"
click at [110, 416] on select "Please select... Yes No Do not know" at bounding box center [293, 432] width 366 height 33
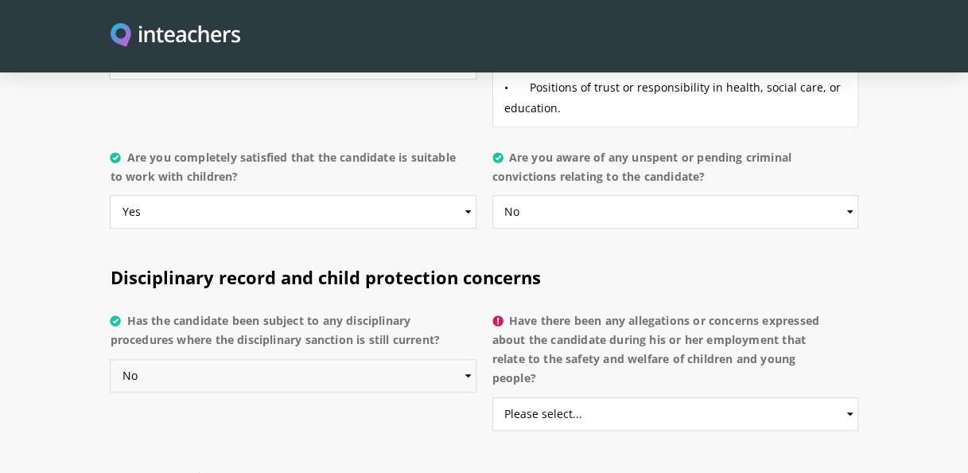
scroll to position [3341, 0]
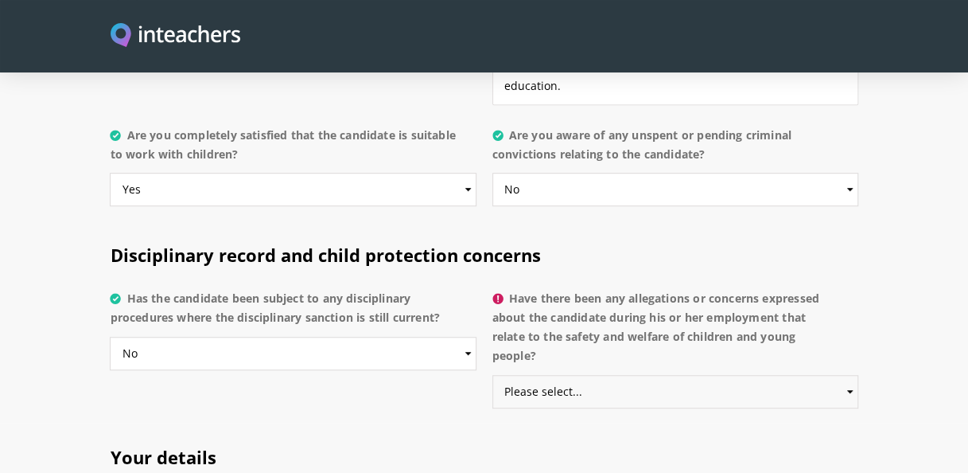
click at [845, 375] on select "Please select... Yes No Do not know" at bounding box center [675, 391] width 366 height 33
select select "No"
click at [492, 375] on select "Please select... Yes No Do not know" at bounding box center [675, 391] width 366 height 33
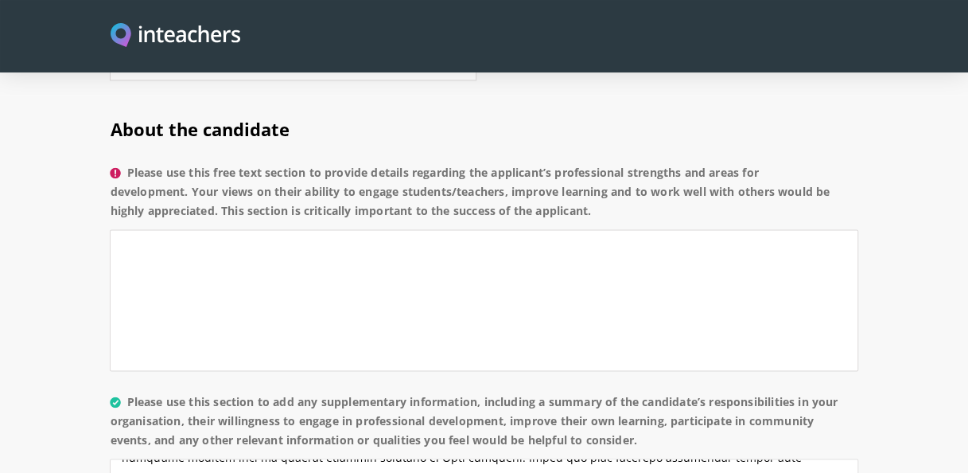
scroll to position [1193, 0]
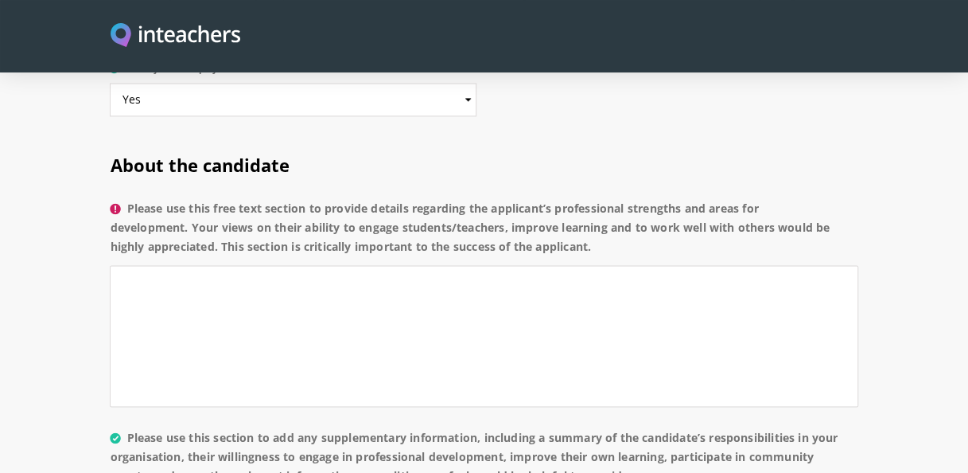
drag, startPoint x: 131, startPoint y: 189, endPoint x: 632, endPoint y: 224, distance: 501.6
click at [632, 224] on label "Please use this free text section to provide details regarding the applicant’s …" at bounding box center [484, 232] width 748 height 67
copy label "Please use this free text section to provide details regarding the applicant’s …"
click at [202, 282] on textarea "Please use this free text section to provide details regarding the applicant’s …" at bounding box center [484, 336] width 748 height 142
paste textarea "With a number of years of experience as a social worker, the applicant brings a…"
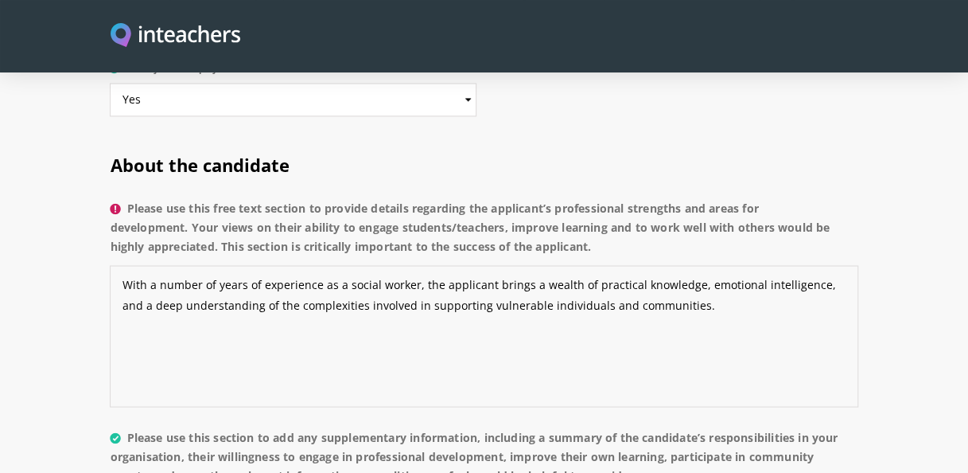
drag, startPoint x: 482, startPoint y: 261, endPoint x: 499, endPoint y: 281, distance: 26.0
click at [482, 265] on textarea "With a number of years of experience as a social worker, the applicant brings a…" at bounding box center [484, 336] width 748 height 142
click at [483, 265] on textarea "With a number of years of experience as a social worker, the applicant brings a…" at bounding box center [484, 336] width 748 height 142
click at [119, 265] on textarea "With a number of years of experience as a social worker, [PERSON_NAME] brings a…" at bounding box center [484, 336] width 748 height 142
paste textarea "demonstrates a wide range of professional strengths that make them an asset to …"
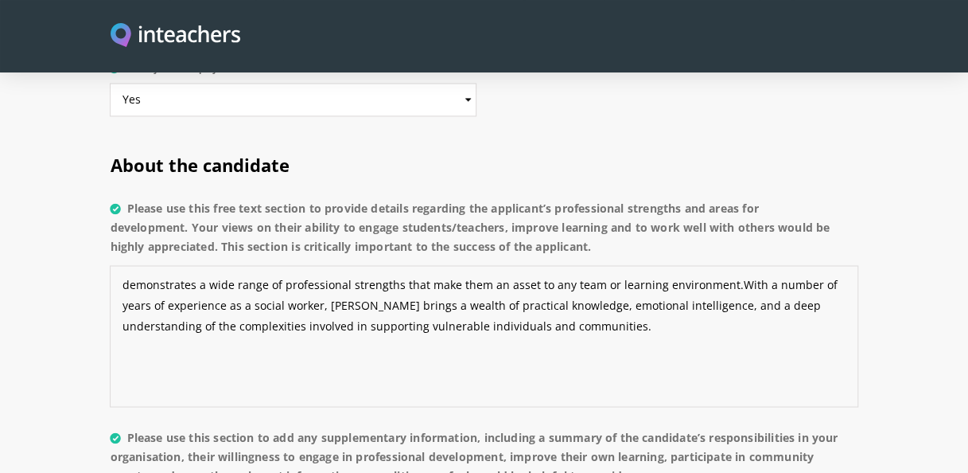
click at [119, 265] on textarea "demonstrates a wide range of professional strengths that make them an asset to …" at bounding box center [484, 336] width 748 height 142
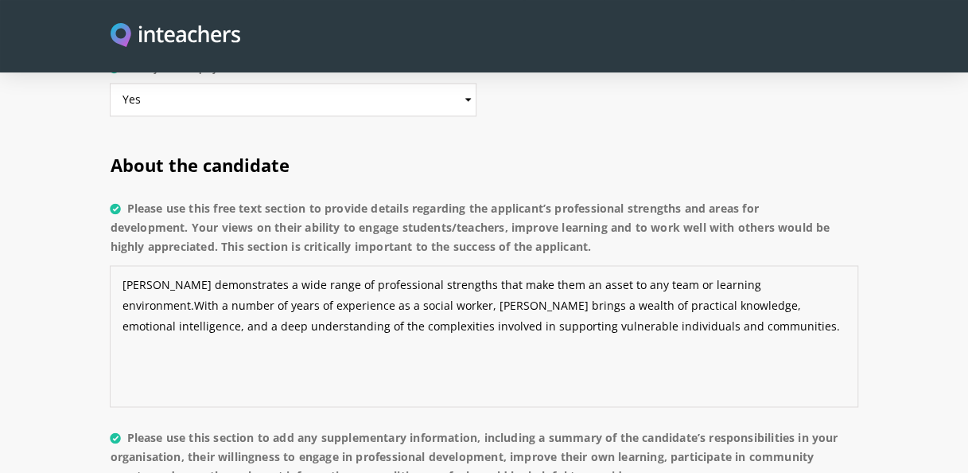
click at [507, 265] on textarea "[PERSON_NAME] demonstrates a wide range of professional strengths that make the…" at bounding box center [484, 336] width 748 height 142
click at [743, 265] on textarea "[PERSON_NAME] demonstrates a wide range of professional strengths that make her…" at bounding box center [484, 336] width 748 height 142
click at [132, 319] on textarea "[PERSON_NAME] demonstrates a wide range of professional strengths that make her…" at bounding box center [484, 336] width 748 height 142
click at [547, 304] on textarea "[PERSON_NAME] demonstrates a wide range of professional strengths that make her…" at bounding box center [484, 336] width 748 height 142
paste textarea "They have shown a strong ability to engage both students and professionals in m…"
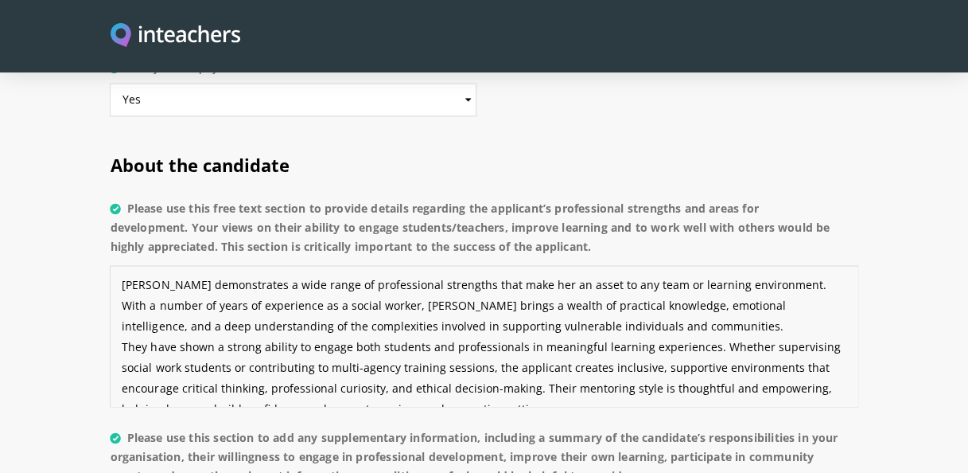
scroll to position [30, 0]
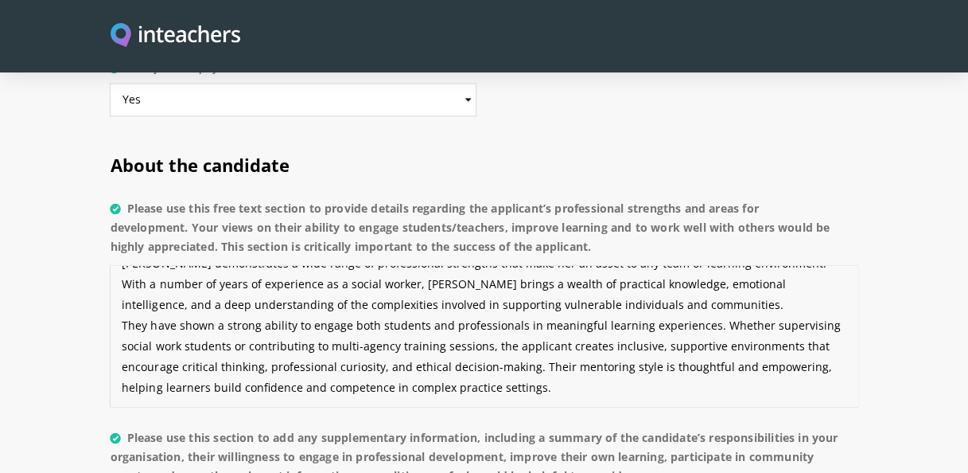
click at [173, 294] on textarea "[PERSON_NAME] demonstrates a wide range of professional strengths that make her…" at bounding box center [484, 336] width 748 height 142
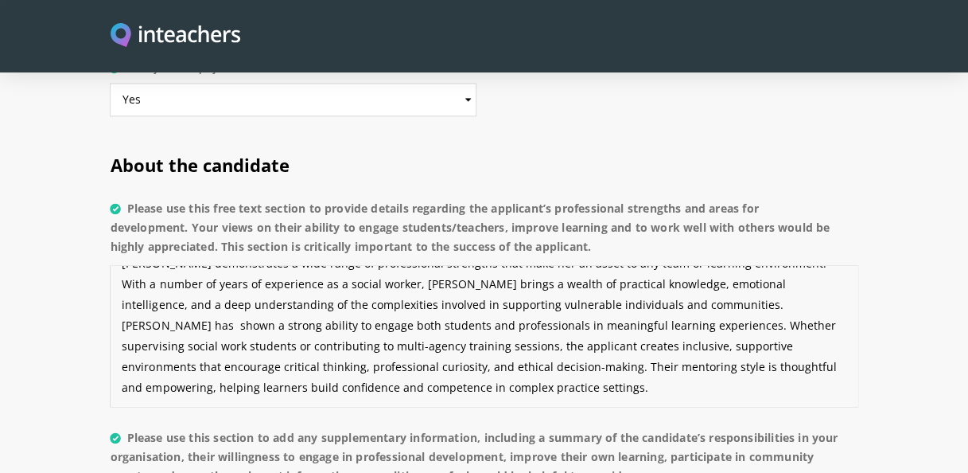
click at [342, 295] on textarea "[PERSON_NAME] demonstrates a wide range of professional strengths that make her…" at bounding box center [484, 336] width 748 height 142
click at [616, 312] on textarea "[PERSON_NAME] demonstrates a wide range of professional strengths that make her…" at bounding box center [484, 336] width 748 height 142
click at [558, 333] on textarea "[PERSON_NAME] demonstrates a wide range of professional strengths that make her…" at bounding box center [484, 336] width 748 height 142
click at [205, 357] on textarea "[PERSON_NAME] demonstrates a wide range of professional strengths that make her…" at bounding box center [484, 336] width 748 height 142
click at [554, 362] on textarea "[PERSON_NAME] demonstrates a wide range of professional strengths that make her…" at bounding box center [484, 336] width 748 height 142
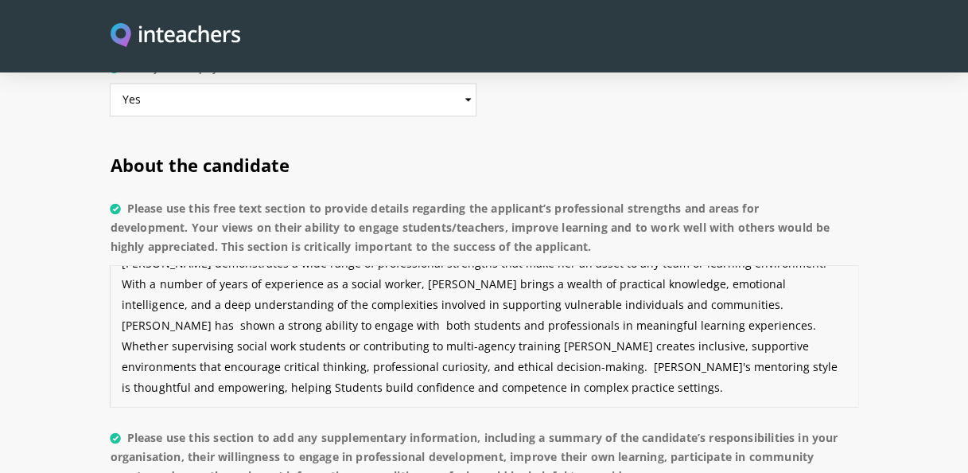
paste textarea "works exceptionally well with others, fostering collaborative relationships acr…"
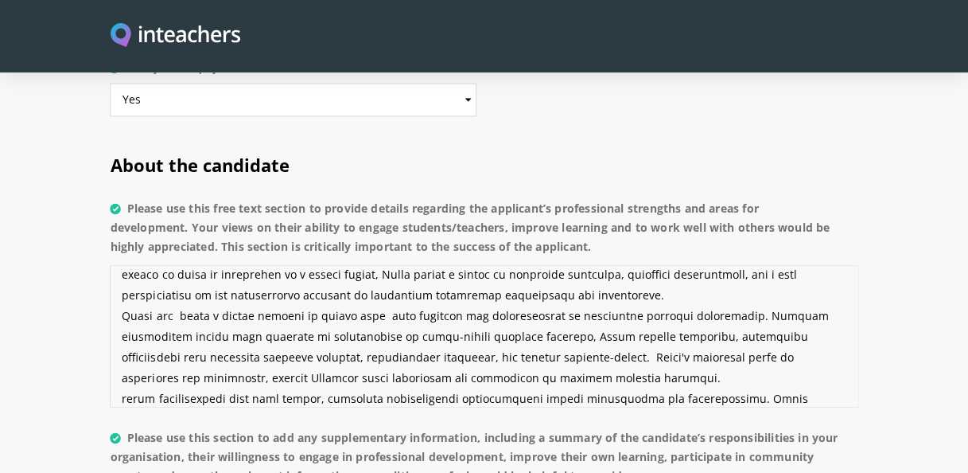
scroll to position [72, 0]
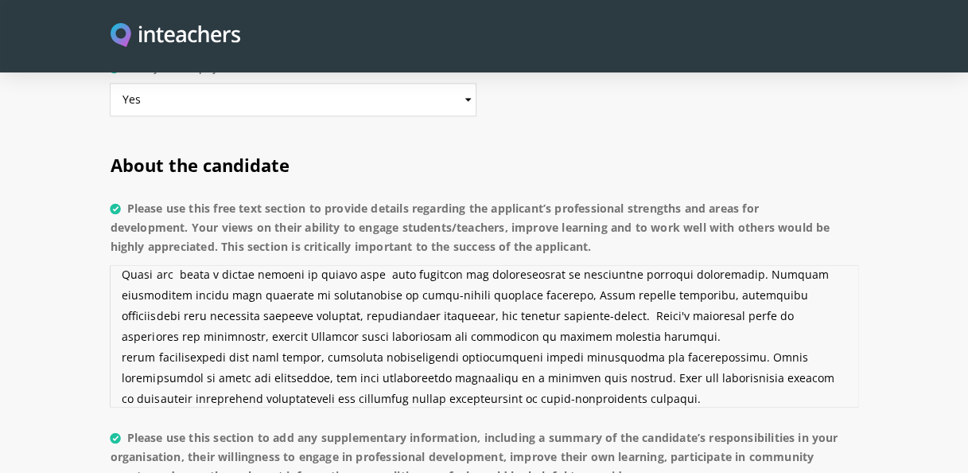
click at [116, 336] on textarea "Please use this free text section to provide details regarding the applicant’s …" at bounding box center [484, 336] width 748 height 142
click at [756, 336] on textarea "Please use this free text section to provide details regarding the applicant’s …" at bounding box center [484, 336] width 748 height 142
click at [371, 356] on textarea "Please use this free text section to provide details regarding the applicant’s …" at bounding box center [484, 336] width 748 height 142
click at [487, 356] on textarea "Please use this free text section to provide details regarding the applicant’s …" at bounding box center [484, 336] width 748 height 142
click at [676, 354] on textarea "Please use this free text section to provide details regarding the applicant’s …" at bounding box center [484, 336] width 748 height 142
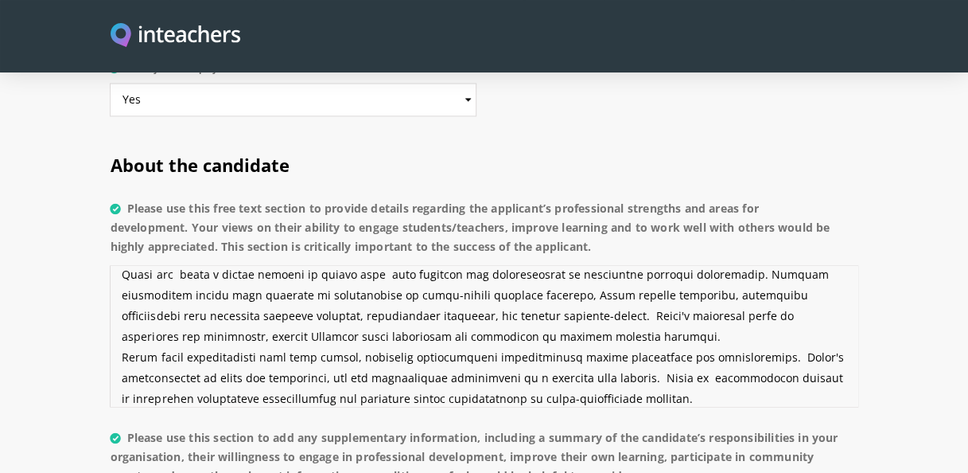
click at [554, 316] on textarea "Please use this free text section to provide details regarding the applicant’s …" at bounding box center [484, 336] width 748 height 142
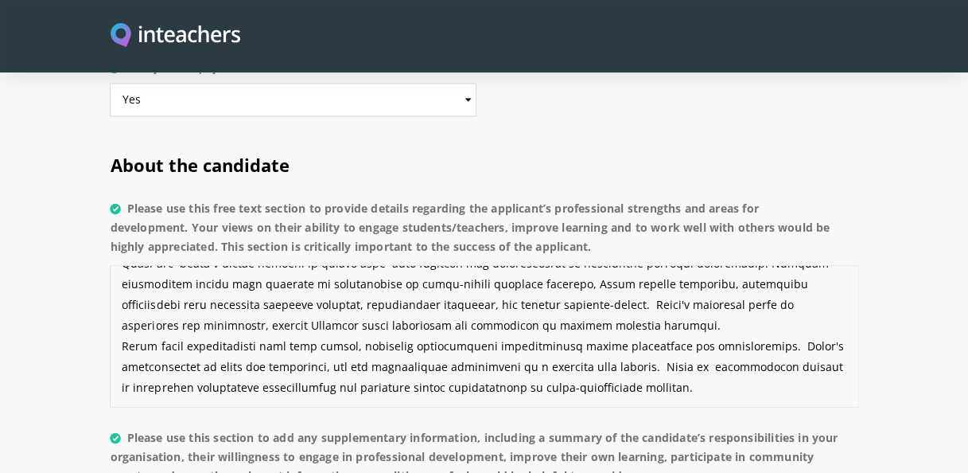
scroll to position [103, 0]
click at [140, 360] on textarea "Please use this free text section to provide details regarding the applicant’s …" at bounding box center [484, 336] width 748 height 142
paste textarea "continue to seek opportunities for growth in line with the evolving demands of …"
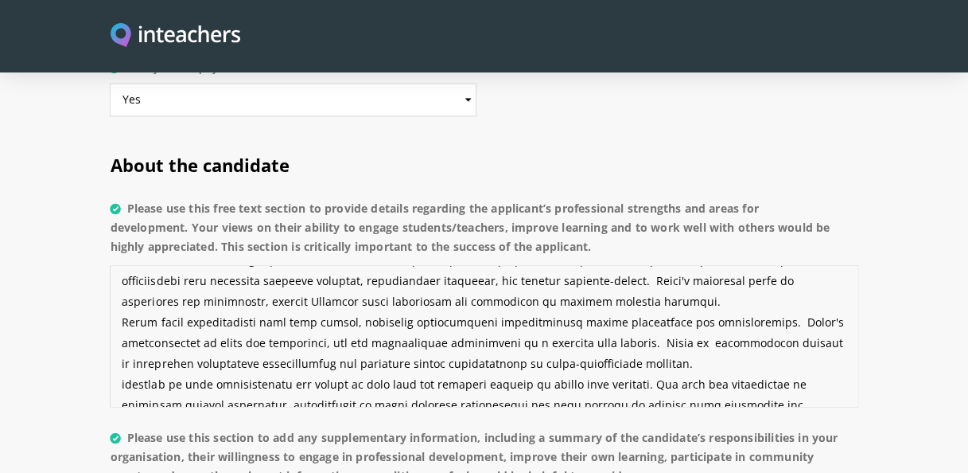
scroll to position [186, 0]
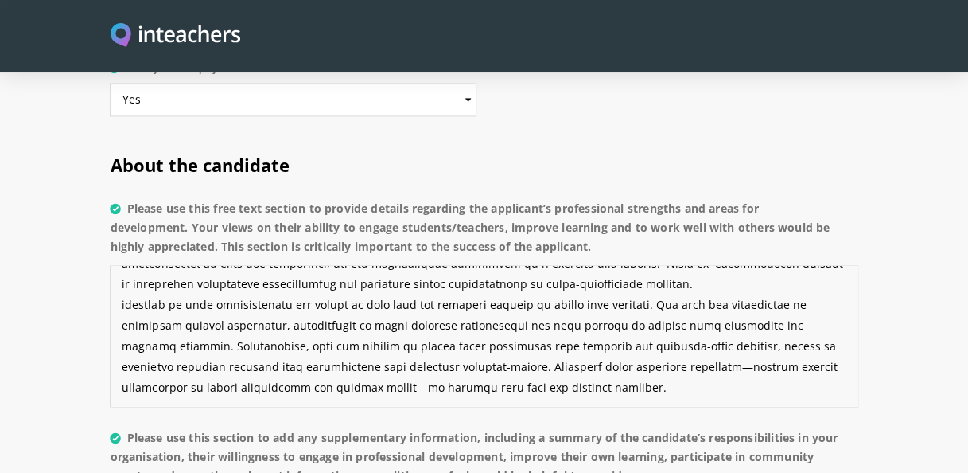
click at [120, 281] on textarea "Please use this free text section to provide details regarding the applicant’s …" at bounding box center [484, 336] width 748 height 142
click at [194, 284] on textarea "Please use this free text section to provide details regarding the applicant’s …" at bounding box center [484, 336] width 748 height 142
click at [665, 282] on textarea "Please use this free text section to provide details regarding the applicant’s …" at bounding box center [484, 336] width 748 height 142
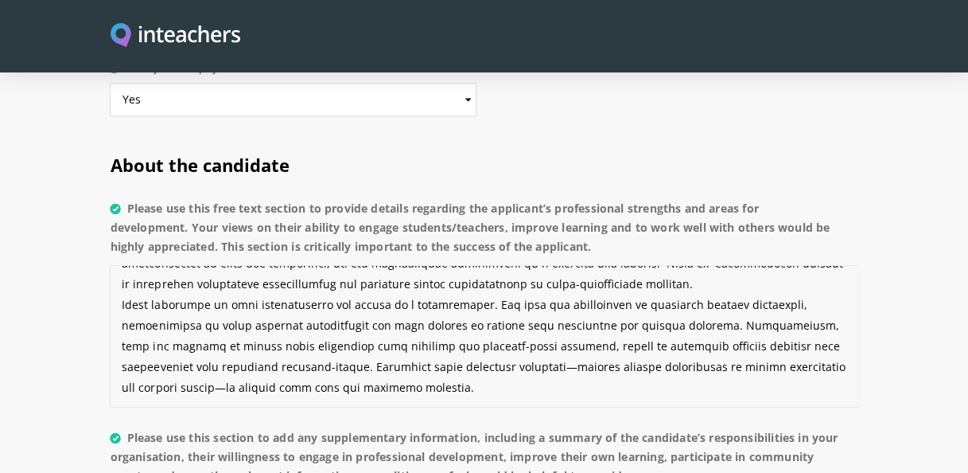
click at [715, 301] on textarea "Please use this free text section to provide details regarding the applicant’s …" at bounding box center [484, 336] width 748 height 142
click at [711, 303] on textarea "Please use this free text section to provide details regarding the applicant’s …" at bounding box center [484, 336] width 748 height 142
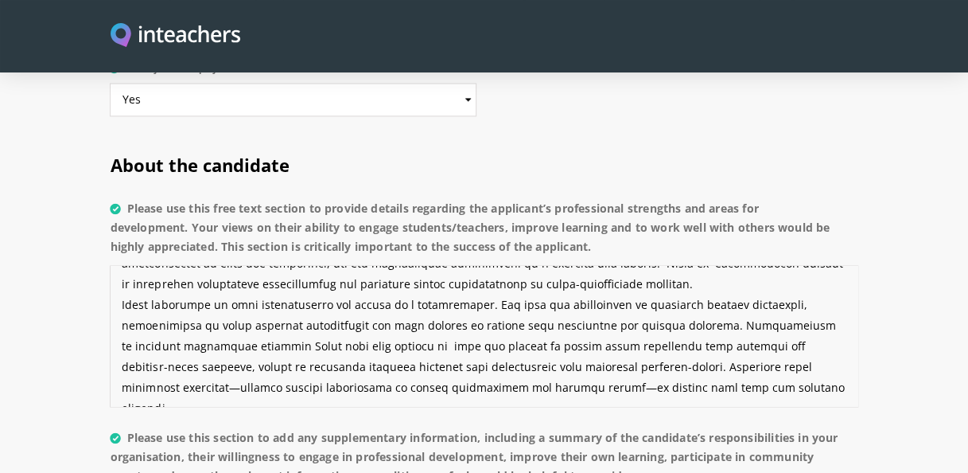
click at [579, 325] on textarea "Please use this free text section to provide details regarding the applicant’s …" at bounding box center [484, 336] width 748 height 142
click at [511, 326] on textarea "Please use this free text section to provide details regarding the applicant’s …" at bounding box center [484, 336] width 748 height 142
drag, startPoint x: 511, startPoint y: 327, endPoint x: 649, endPoint y: 360, distance: 142.2
click at [649, 360] on textarea "Please use this free text section to provide details regarding the applicant’s …" at bounding box center [484, 336] width 748 height 142
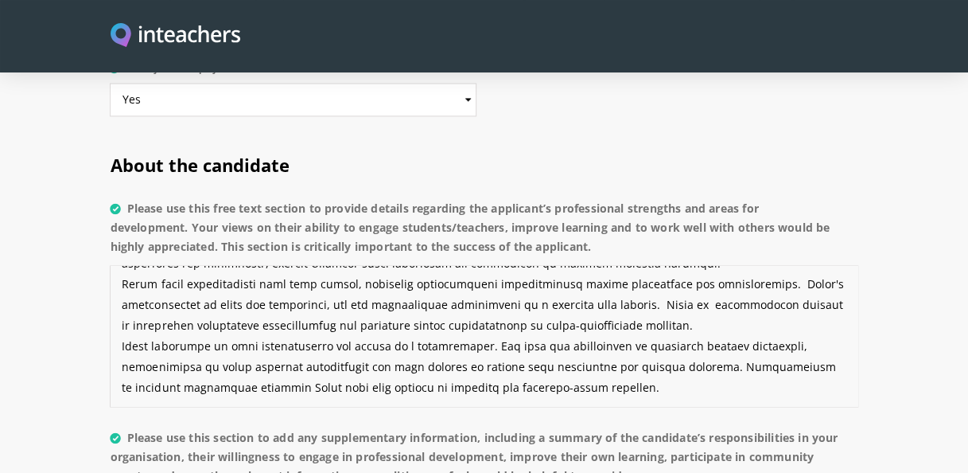
scroll to position [145, 0]
drag, startPoint x: 242, startPoint y: 368, endPoint x: 258, endPoint y: 370, distance: 16.1
click at [245, 368] on textarea "Please use this free text section to provide details regarding the applicant’s …" at bounding box center [484, 336] width 748 height 142
click at [564, 363] on textarea "Please use this free text section to provide details regarding the applicant’s …" at bounding box center [484, 336] width 748 height 142
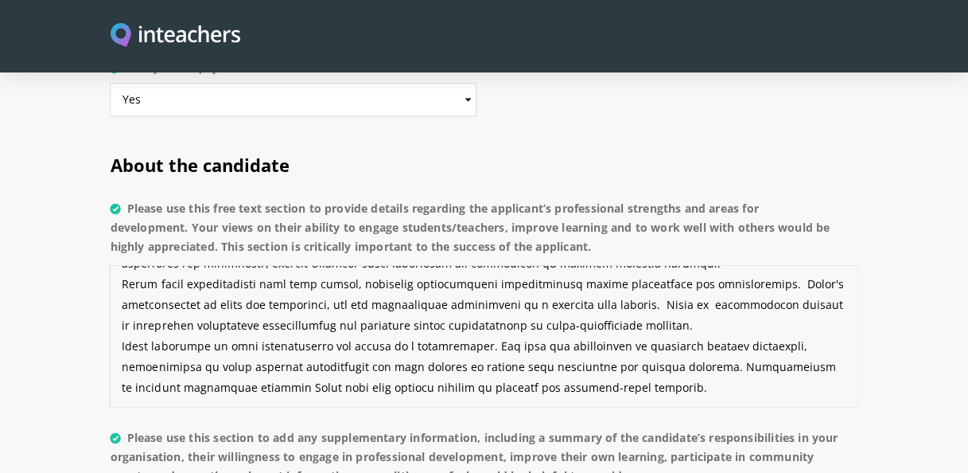
paste textarea "Overall, the applicant is a resilient, values-driven practitioner with a strong…"
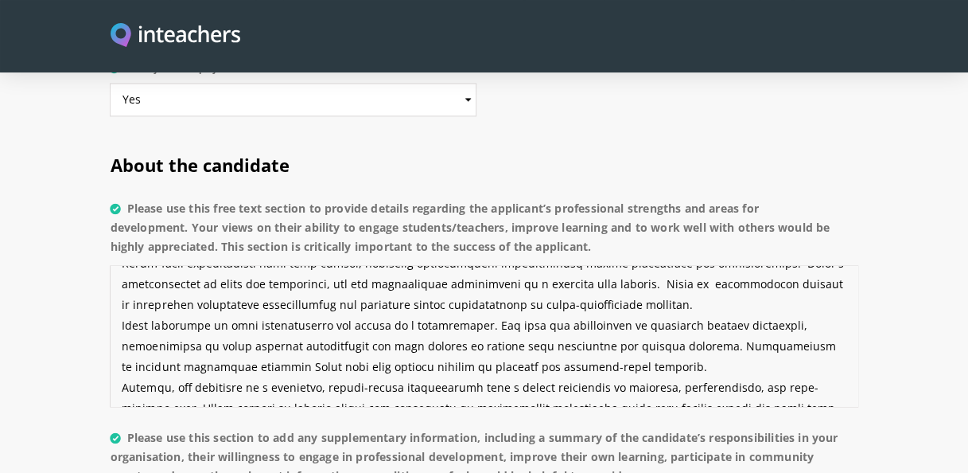
scroll to position [196, 0]
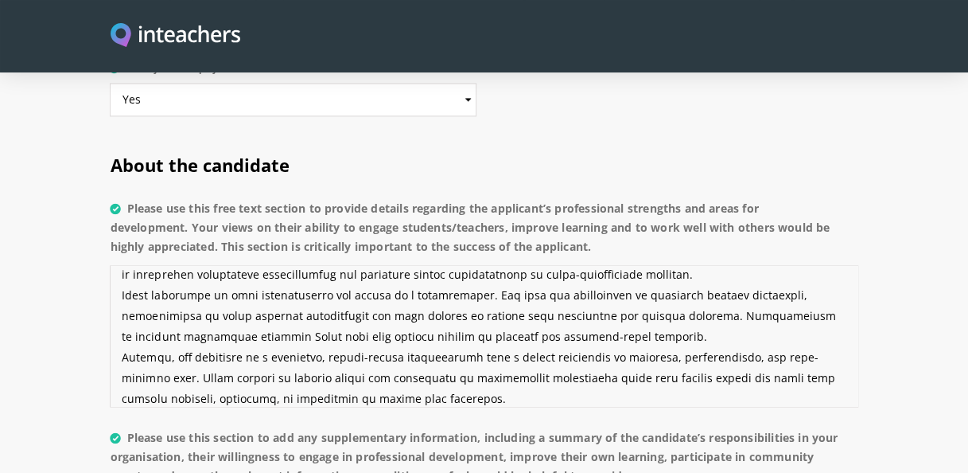
click at [232, 333] on textarea "Please use this free text section to provide details regarding the applicant’s …" at bounding box center [484, 336] width 748 height 142
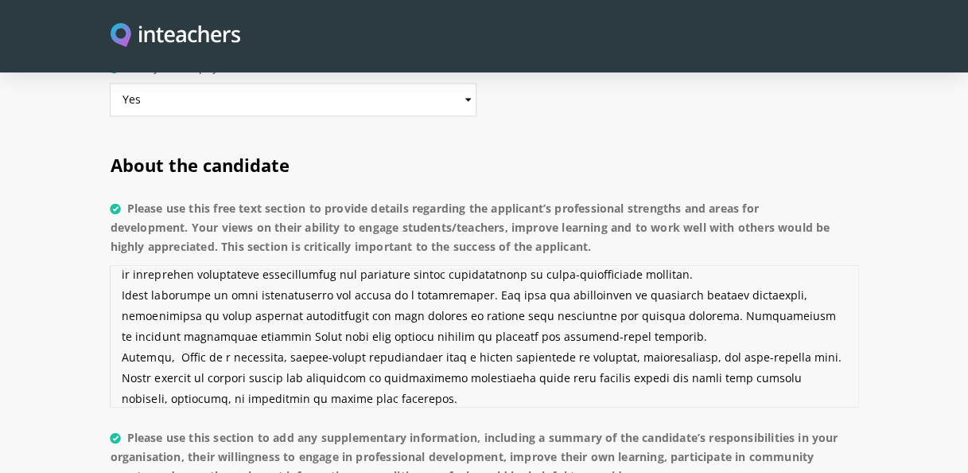
click at [300, 336] on textarea "Please use this free text section to provide details regarding the applicant’s …" at bounding box center [484, 336] width 748 height 142
drag, startPoint x: 781, startPoint y: 334, endPoint x: 765, endPoint y: 353, distance: 24.9
click at [780, 334] on textarea "Please use this free text section to provide details regarding the applicant’s …" at bounding box center [484, 336] width 748 height 142
click at [503, 353] on textarea "Please use this free text section to provide details regarding the applicant’s …" at bounding box center [484, 336] width 748 height 142
click at [303, 374] on textarea "Please use this free text section to provide details regarding the applicant’s …" at bounding box center [484, 336] width 748 height 142
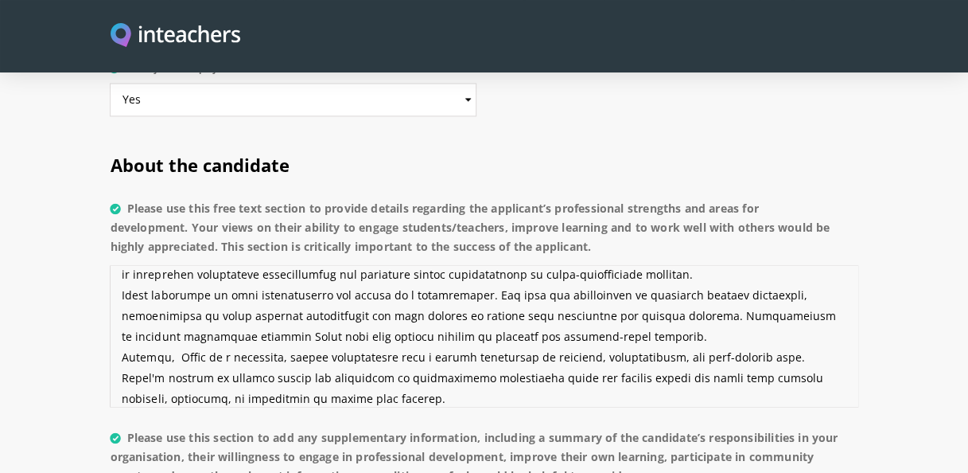
click at [302, 380] on textarea "Please use this free text section to provide details regarding the applicant’s …" at bounding box center [484, 336] width 748 height 142
click at [675, 356] on textarea "Please use this free text section to provide details regarding the applicant’s …" at bounding box center [484, 336] width 748 height 142
click at [287, 376] on textarea "Please use this free text section to provide details regarding the applicant’s …" at bounding box center [484, 336] width 748 height 142
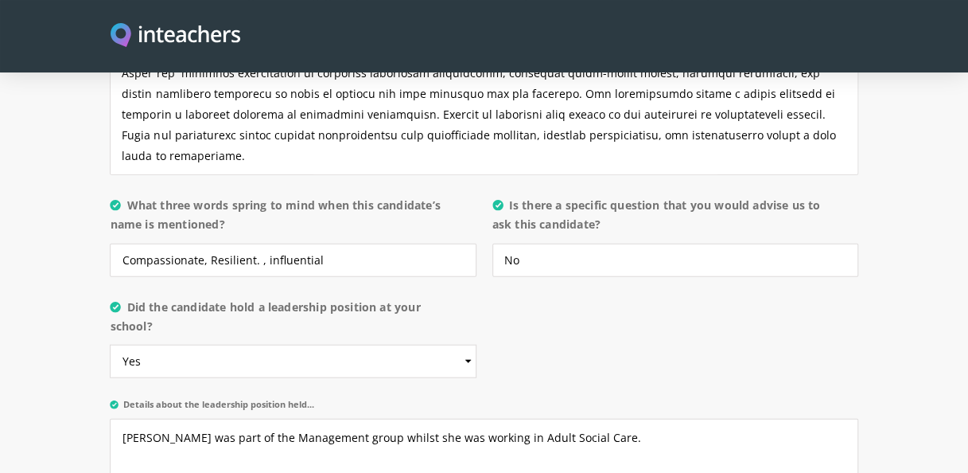
scroll to position [1750, 0]
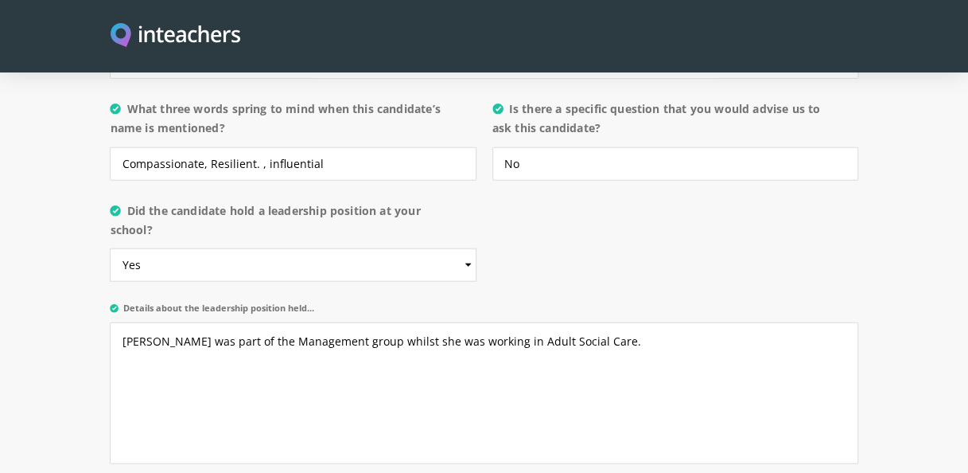
type textarea "[PERSON_NAME] demonstrates a wide range of professional strengths that make her…"
click at [258, 147] on input "Compassionate, Resilient. , influential" at bounding box center [293, 163] width 366 height 33
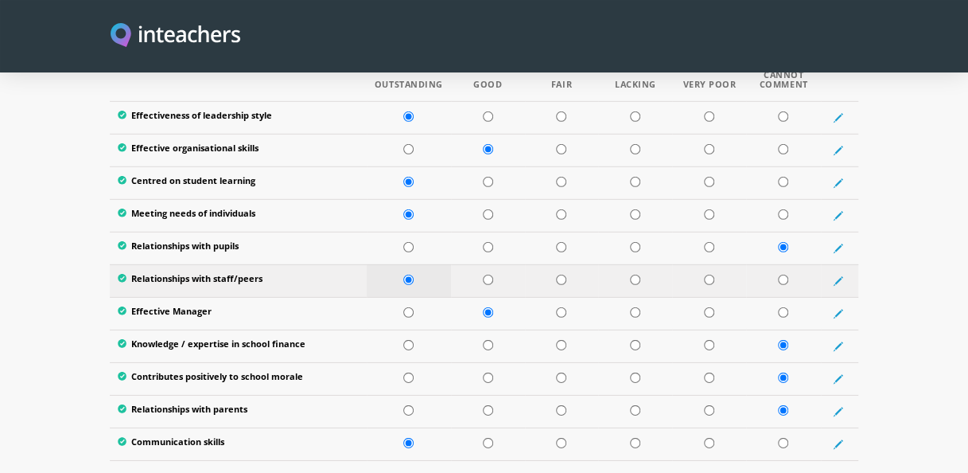
scroll to position [2227, 0]
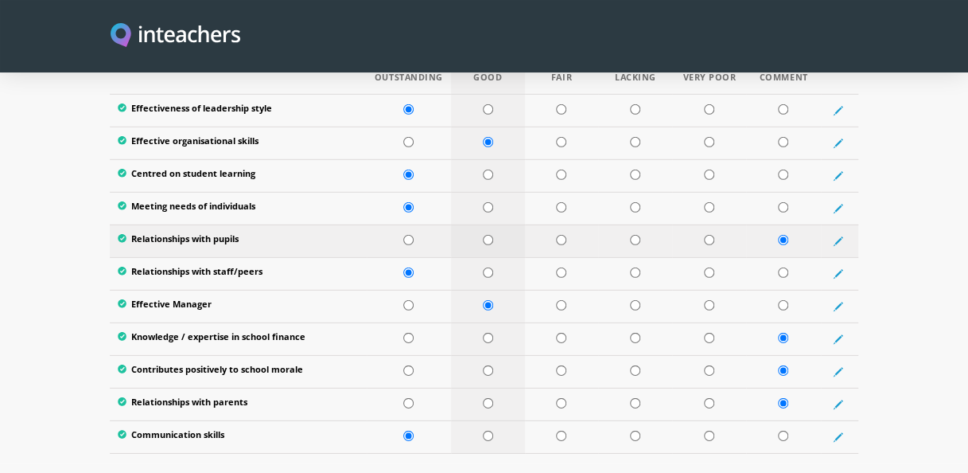
type input "Compassionate, Resilient, influential"
click at [484, 235] on input "radio" at bounding box center [488, 240] width 10 height 10
radio input "true"
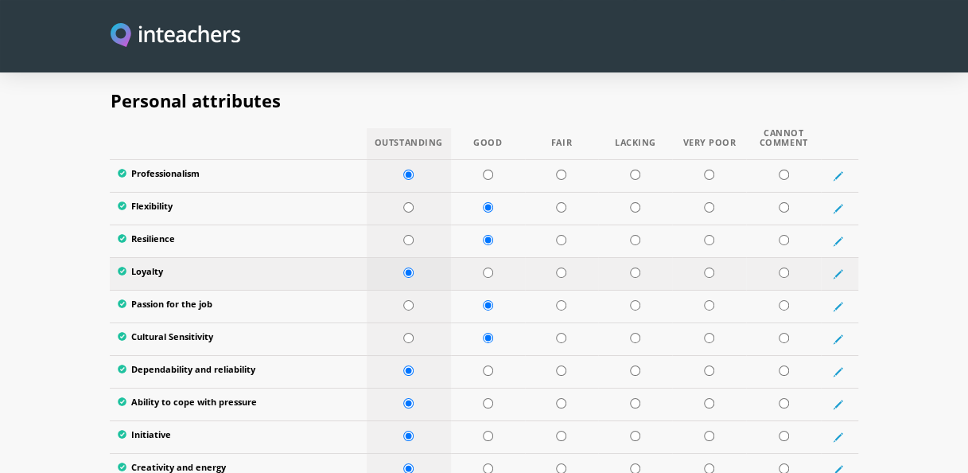
scroll to position [2705, 0]
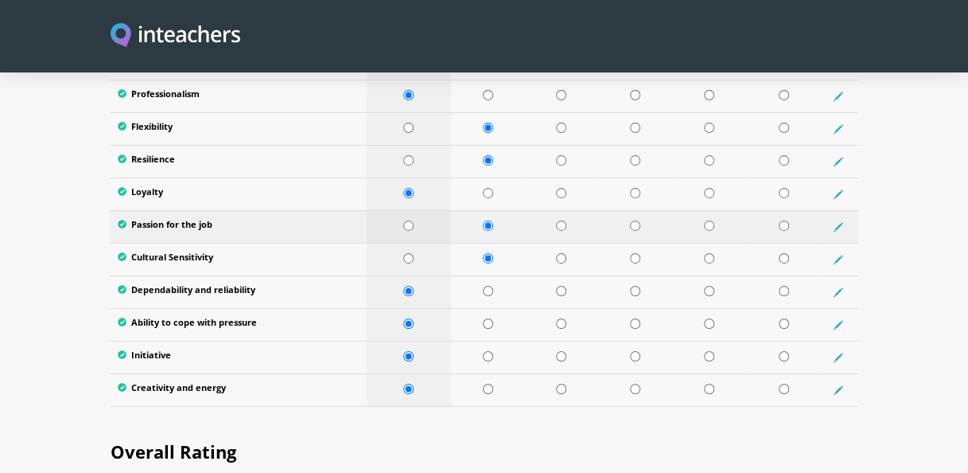
click at [409, 220] on input "radio" at bounding box center [408, 225] width 10 height 10
radio input "true"
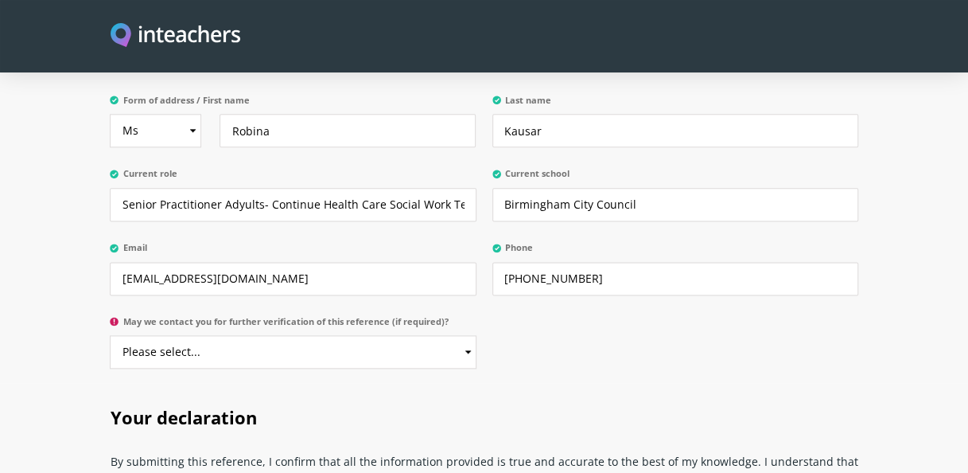
scroll to position [3818, 0]
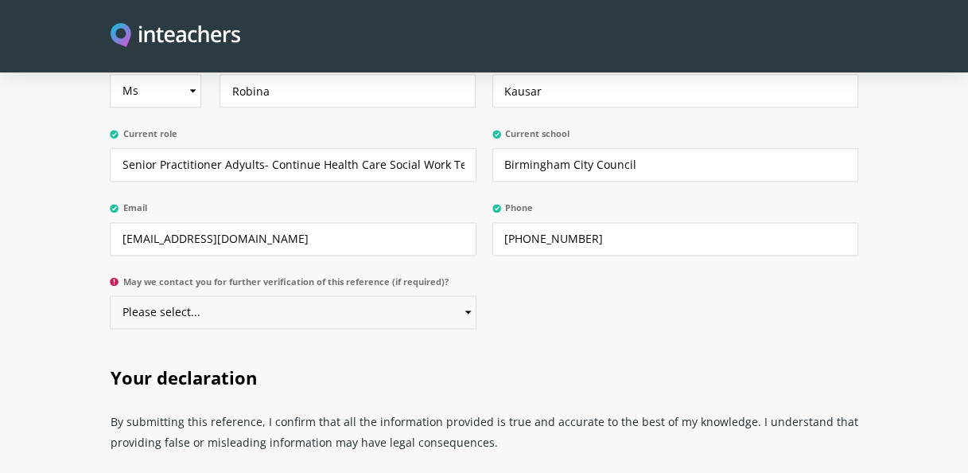
click at [467, 295] on select "Please select... Yes No" at bounding box center [293, 311] width 366 height 33
select select "Yes"
click at [110, 295] on select "Please select... Yes No" at bounding box center [293, 311] width 366 height 33
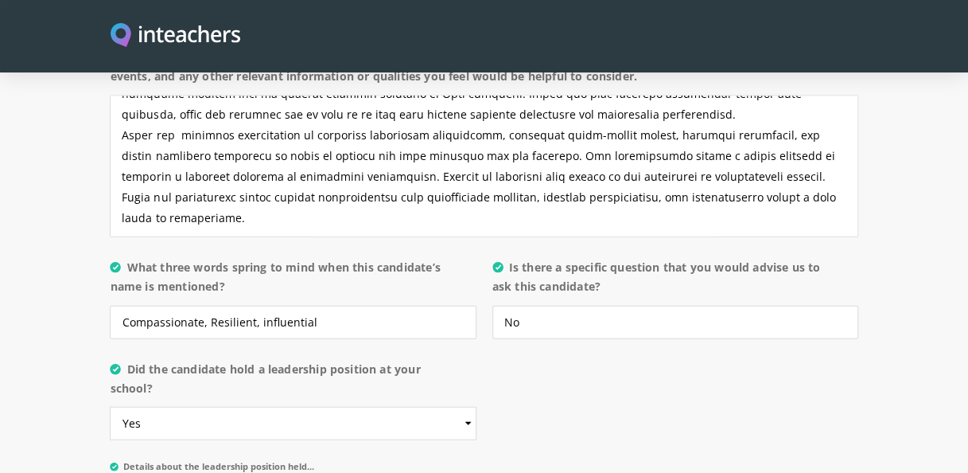
scroll to position [1671, 0]
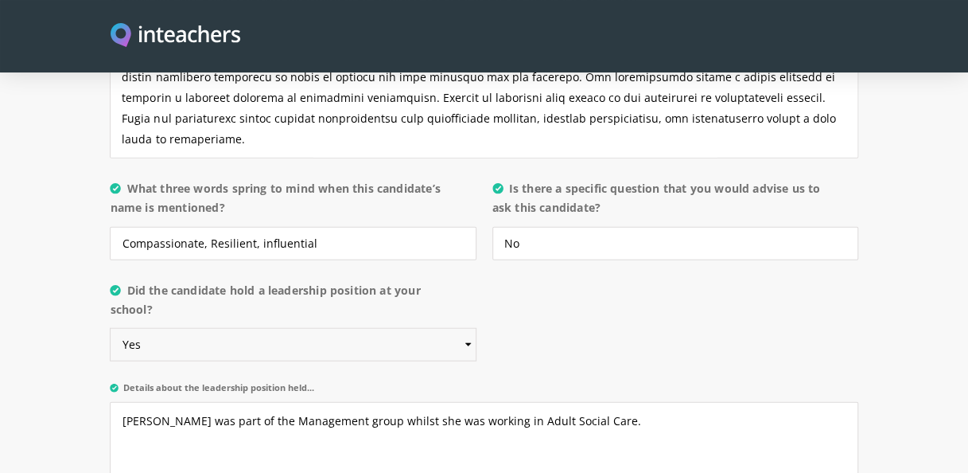
click at [464, 328] on select "Please select... Yes No" at bounding box center [293, 344] width 366 height 33
click at [110, 328] on select "Please select... Yes No" at bounding box center [293, 344] width 366 height 33
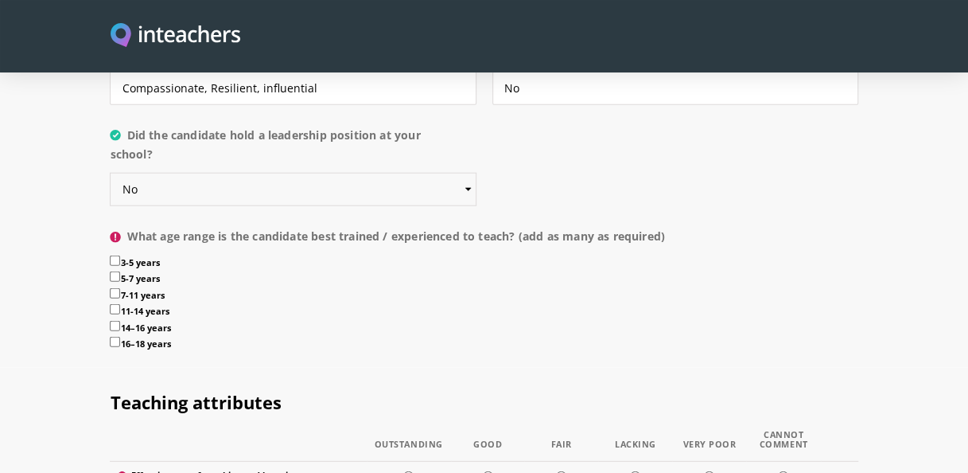
scroll to position [1830, 0]
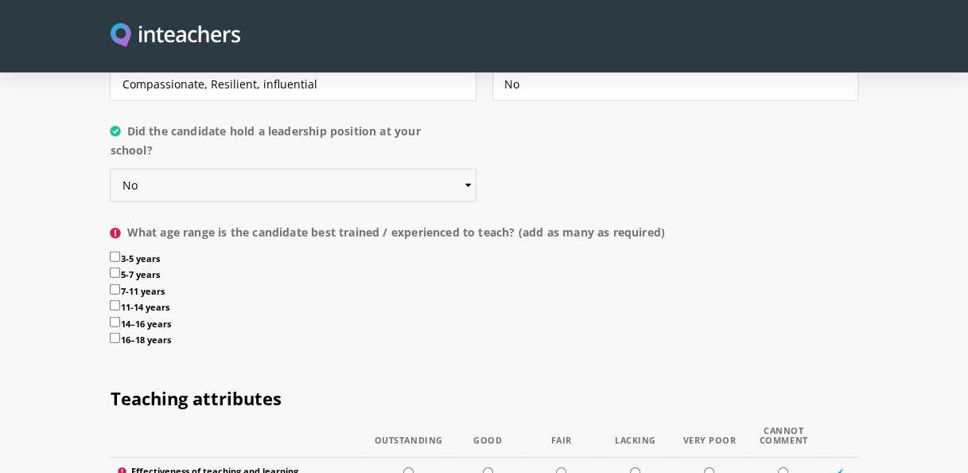
click at [452, 169] on select "Please select... Yes No" at bounding box center [293, 185] width 366 height 33
select select "Yes"
click at [110, 169] on select "Please select... Yes No" at bounding box center [293, 185] width 366 height 33
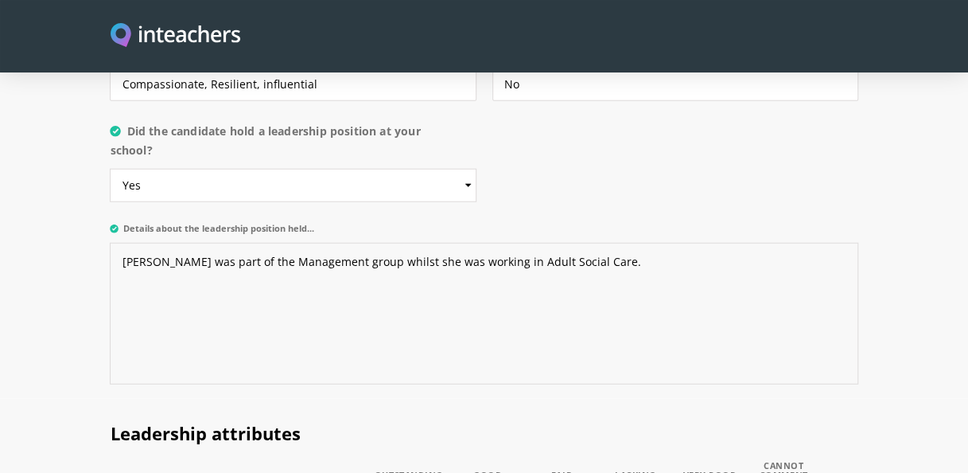
click at [121, 243] on textarea "[PERSON_NAME] was part of the Management group whilst she was working in Adult …" at bounding box center [484, 314] width 748 height 142
click at [180, 243] on textarea "Please note - [PERSON_NAME] was part of the Management group whilst she was wor…" at bounding box center [484, 314] width 748 height 142
click at [630, 243] on textarea "Please note - [PERSON_NAME] was part of the Management group whilst she was wor…" at bounding box center [484, 314] width 748 height 142
click at [627, 243] on textarea "Please note - [PERSON_NAME] was part of the Management group whilst she was wor…" at bounding box center [484, 314] width 748 height 142
click at [116, 243] on textarea "Please note - [PERSON_NAME] was part of the Management group whilst she was wor…" at bounding box center [484, 314] width 748 height 142
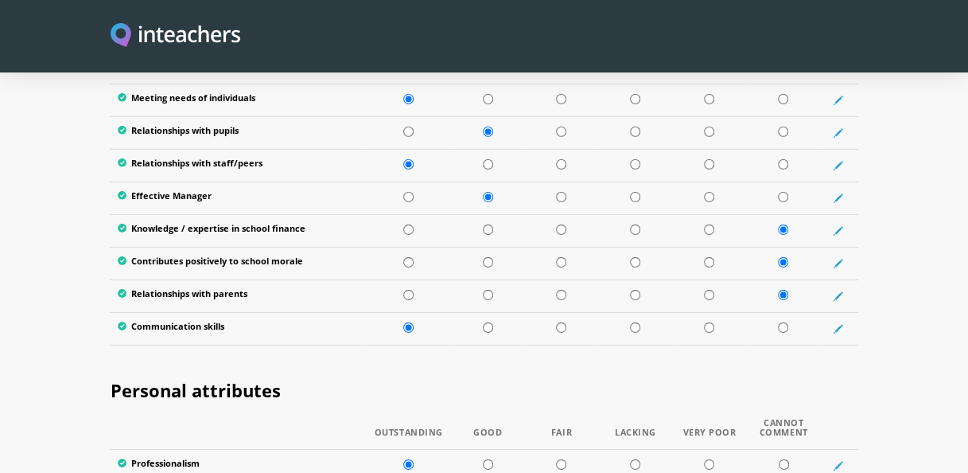
scroll to position [2227, 0]
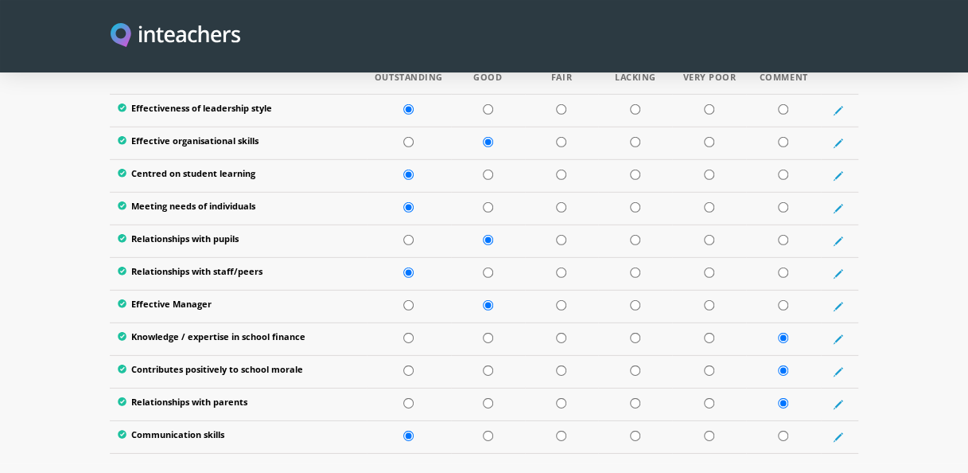
type textarea "To clarify the above question - Please note - [PERSON_NAME] was part of the Man…"
click at [784, 235] on input "radio" at bounding box center [783, 240] width 10 height 10
radio input "true"
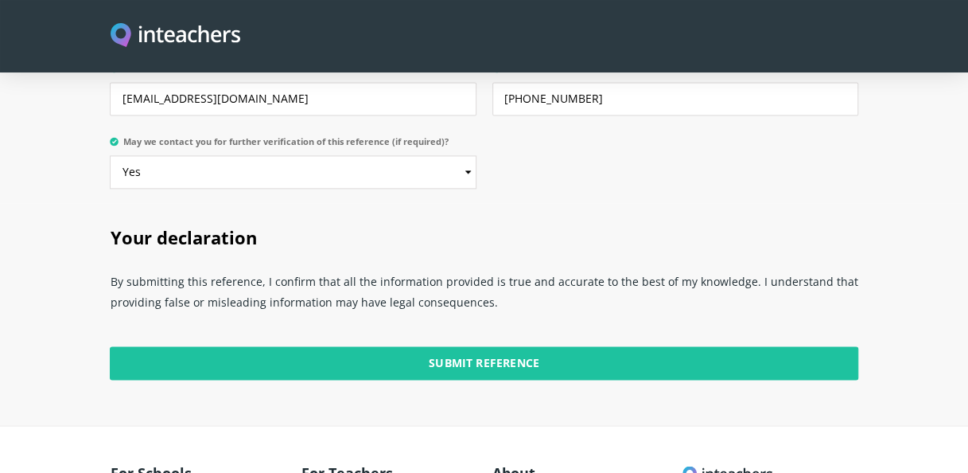
scroll to position [4117, 0]
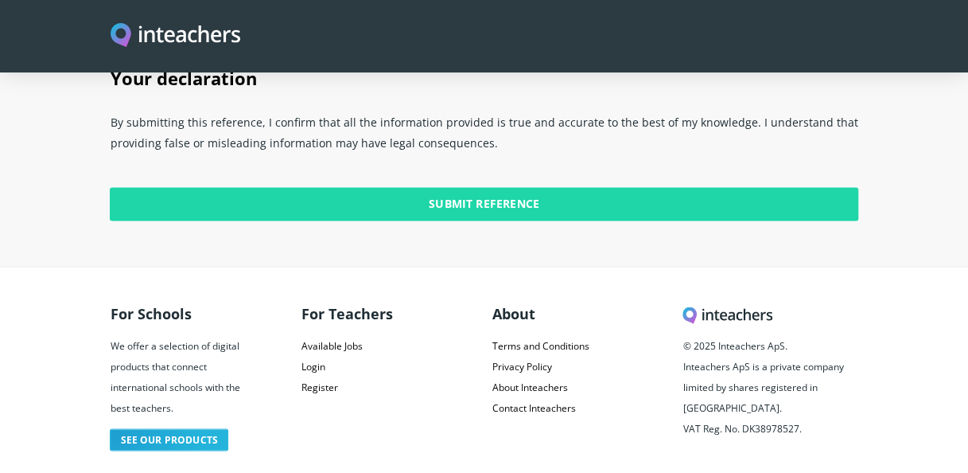
click at [468, 187] on input "Submit Reference" at bounding box center [484, 203] width 748 height 33
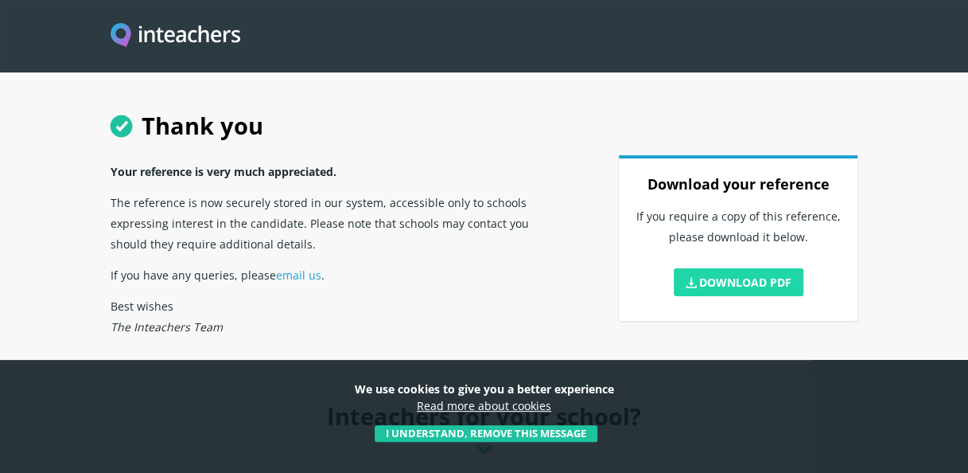
click at [749, 285] on link "Download PDF" at bounding box center [739, 282] width 130 height 28
